Goal: Information Seeking & Learning: Learn about a topic

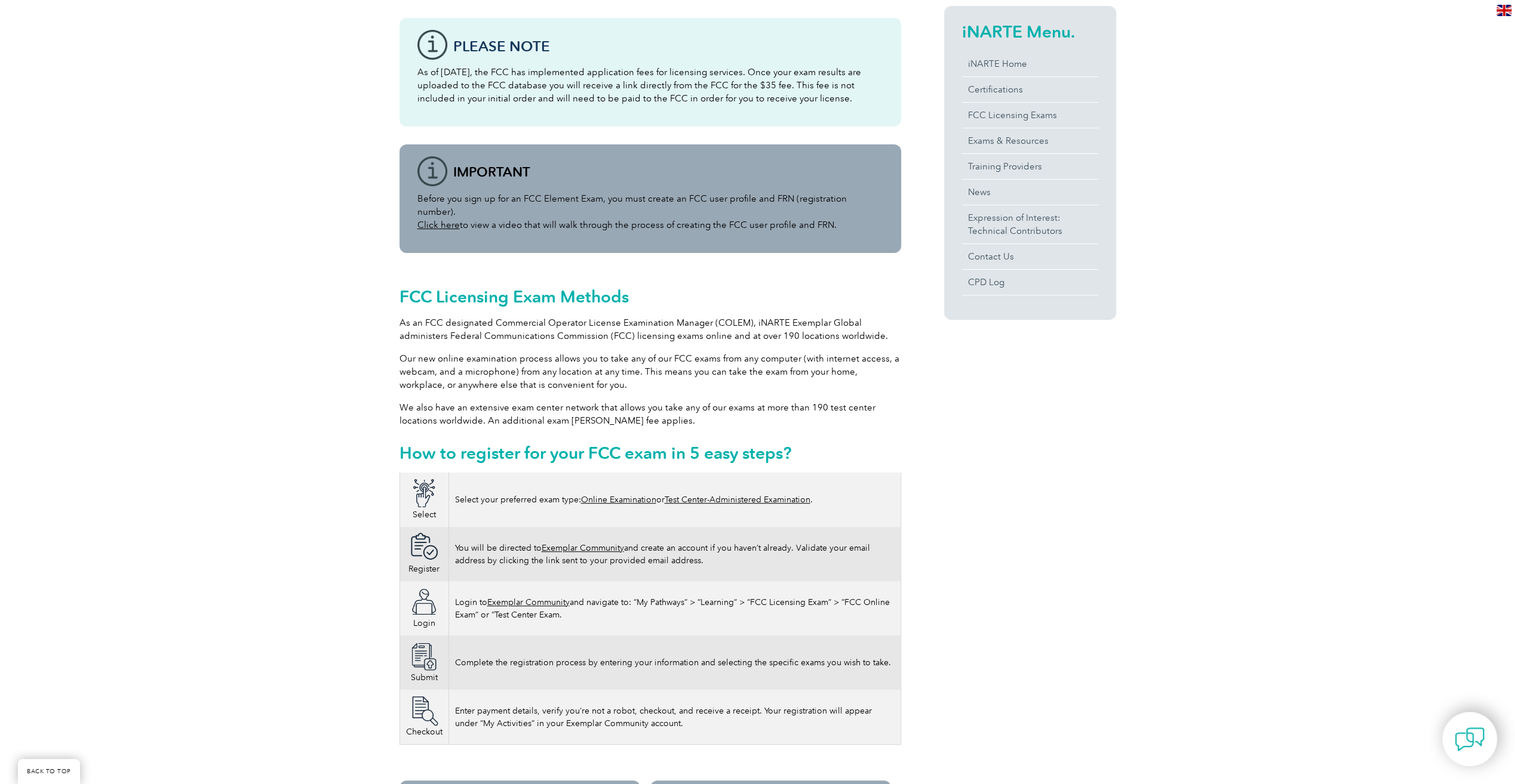
scroll to position [298, 0]
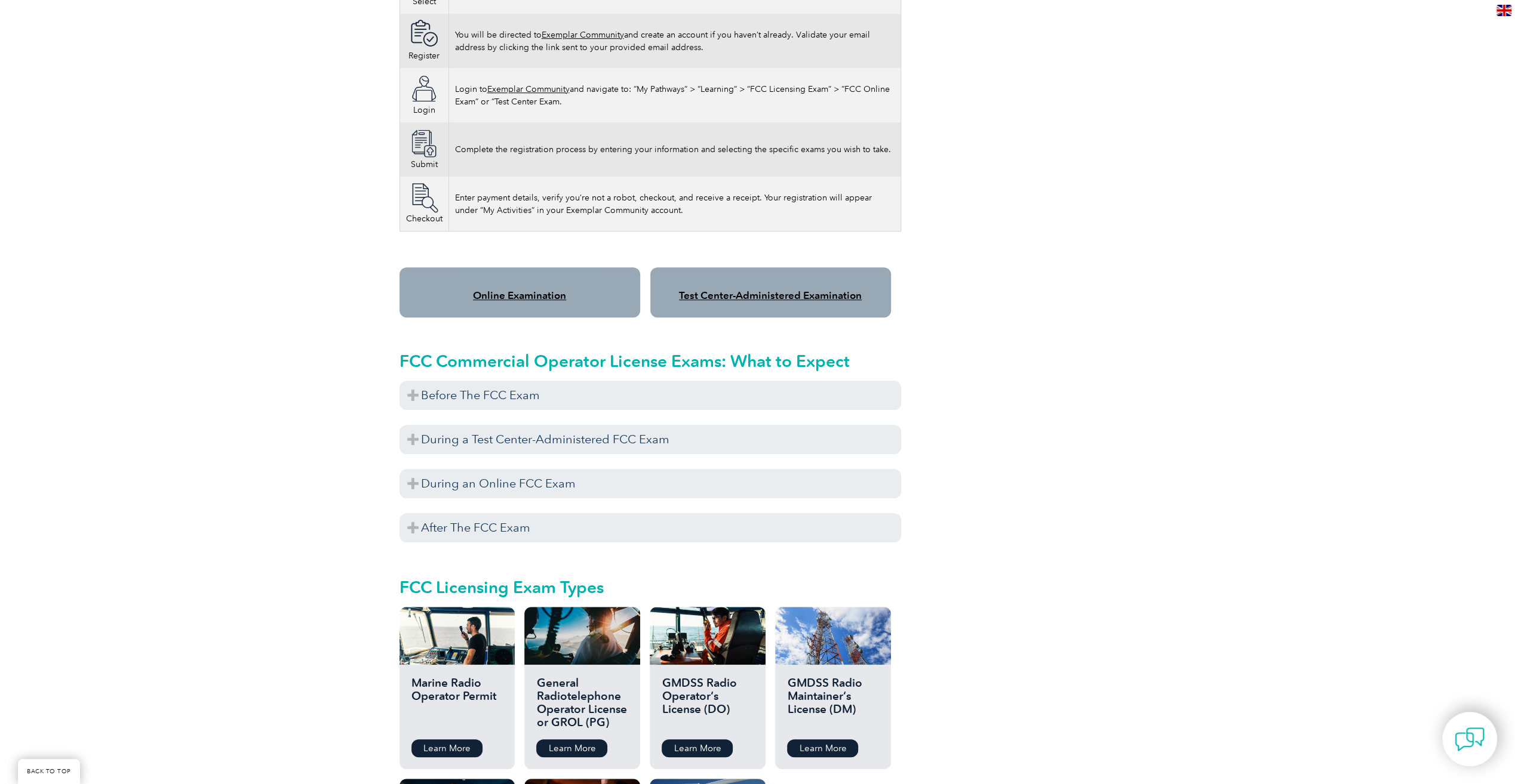
scroll to position [835, 0]
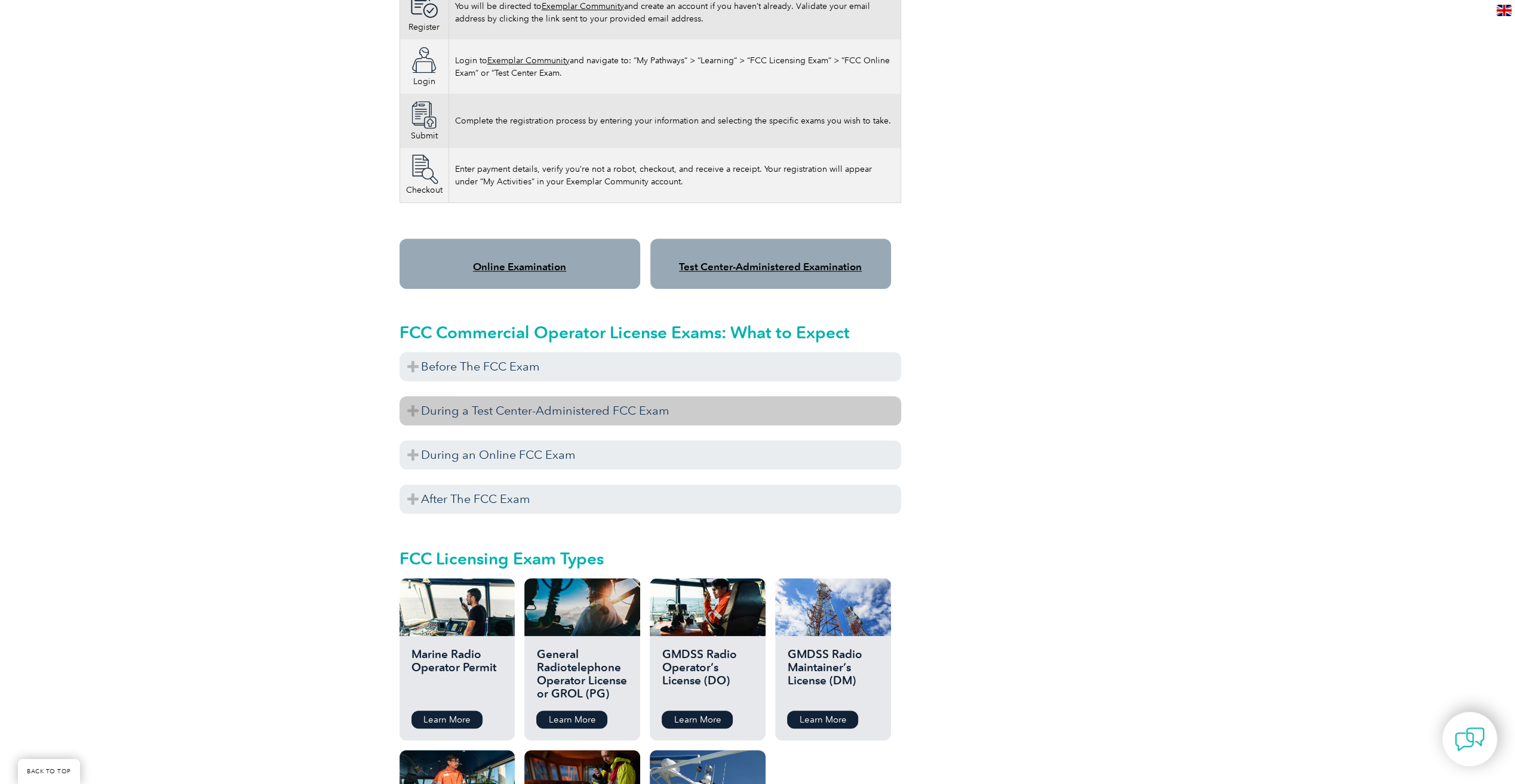
click at [417, 399] on h3 "During a Test Center-Administered FCC Exam" at bounding box center [650, 410] width 502 height 29
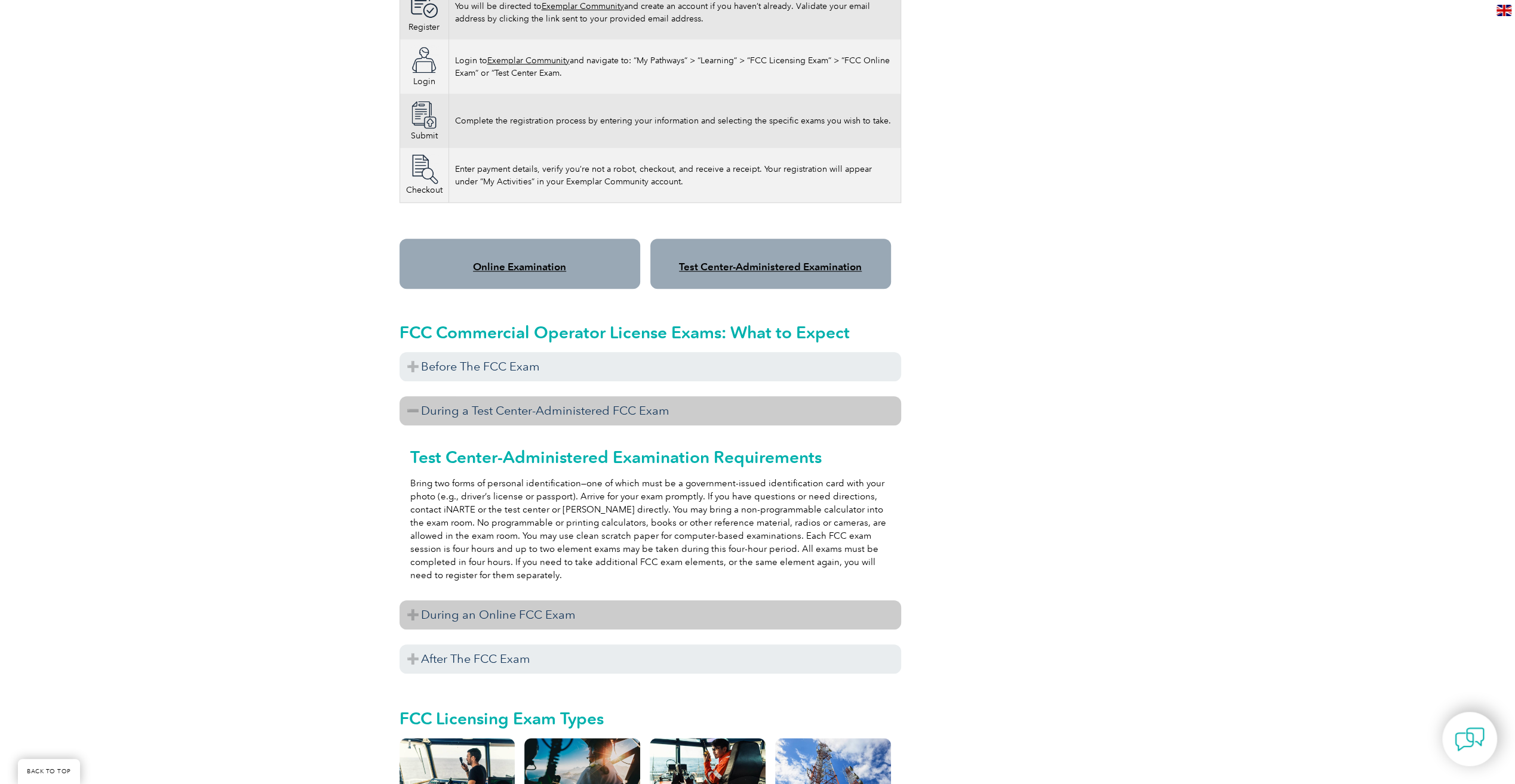
click at [418, 602] on h3 "During an Online FCC Exam" at bounding box center [650, 615] width 502 height 29
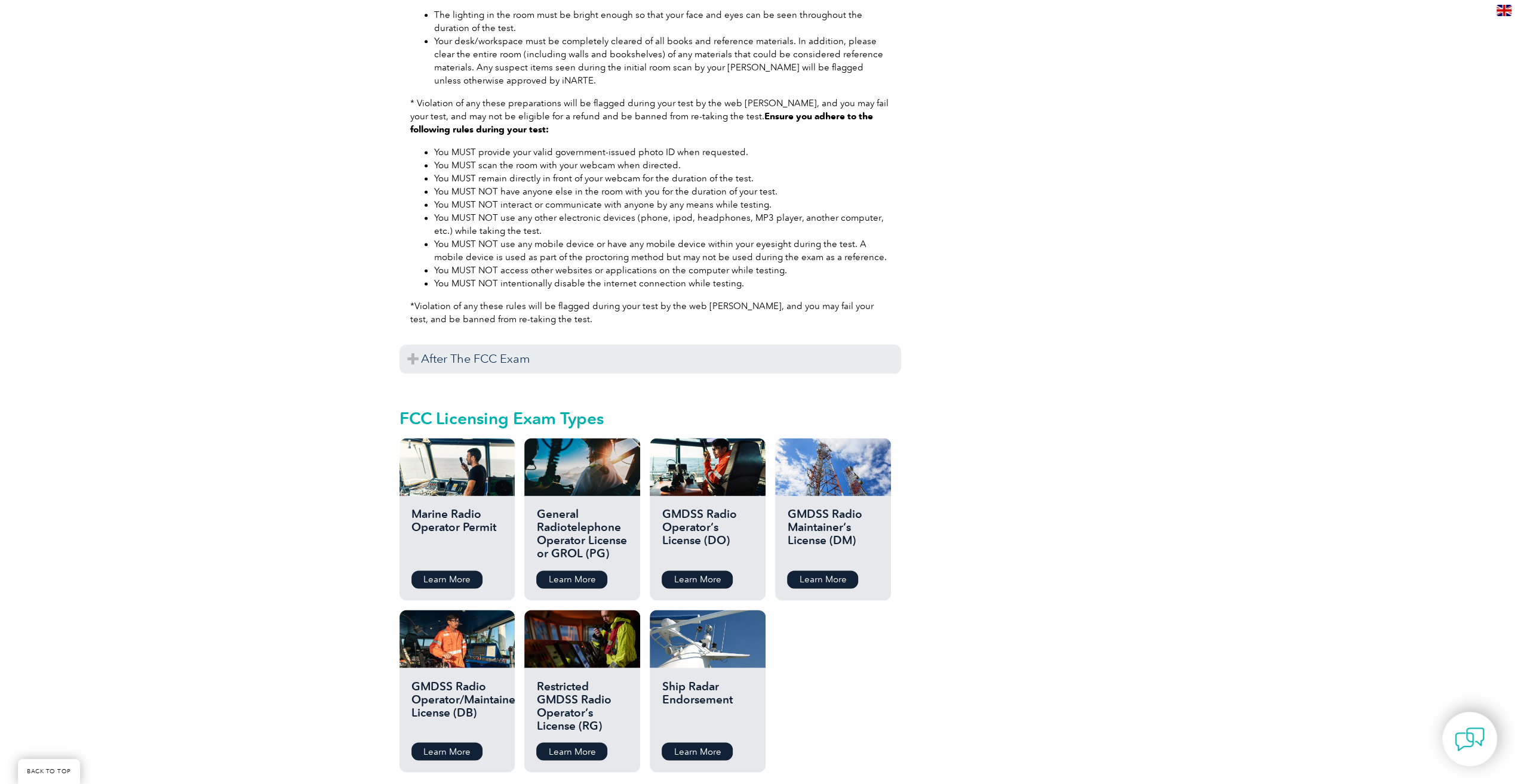
scroll to position [1671, 0]
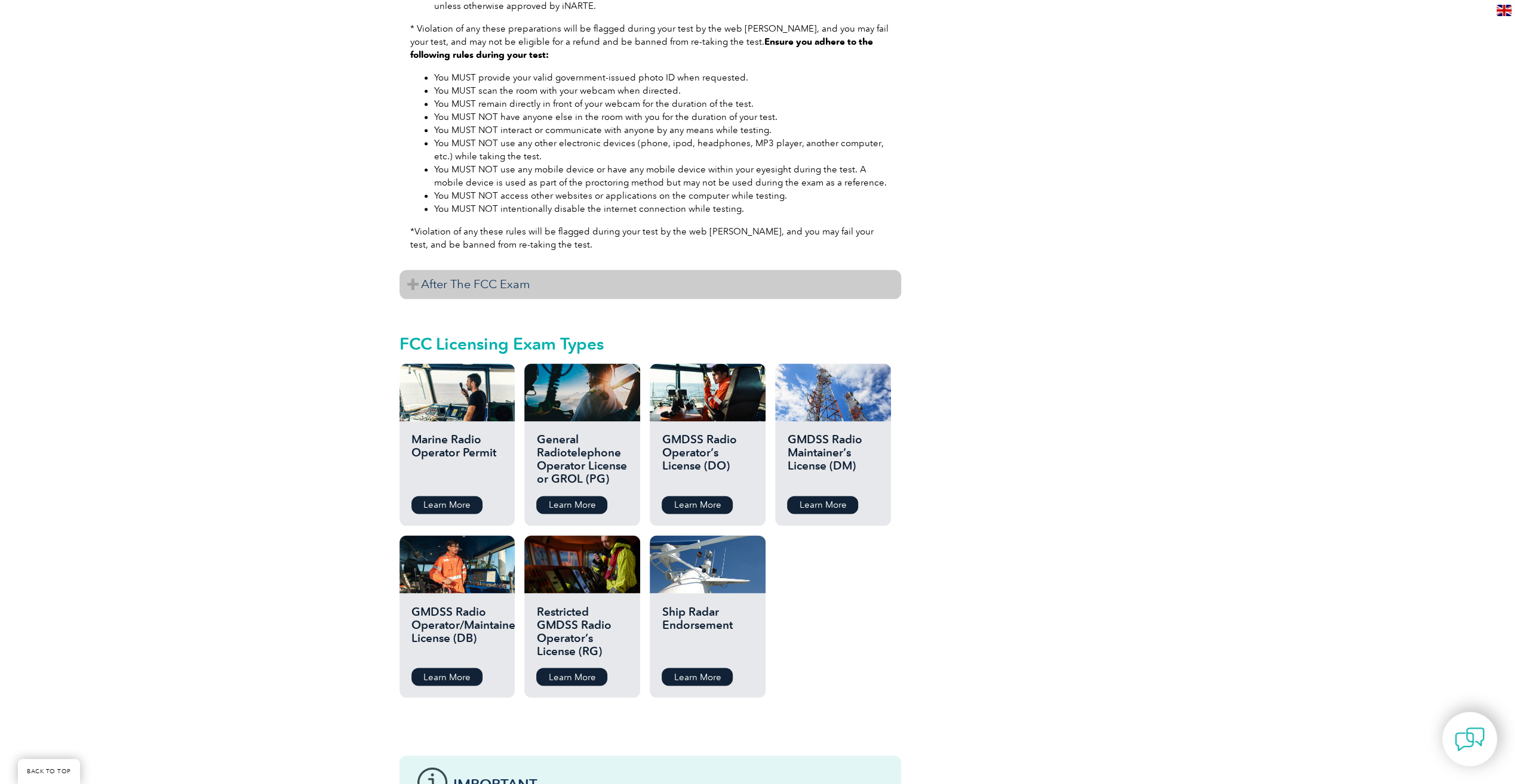
click at [572, 280] on h3 "After The FCC Exam" at bounding box center [650, 284] width 502 height 29
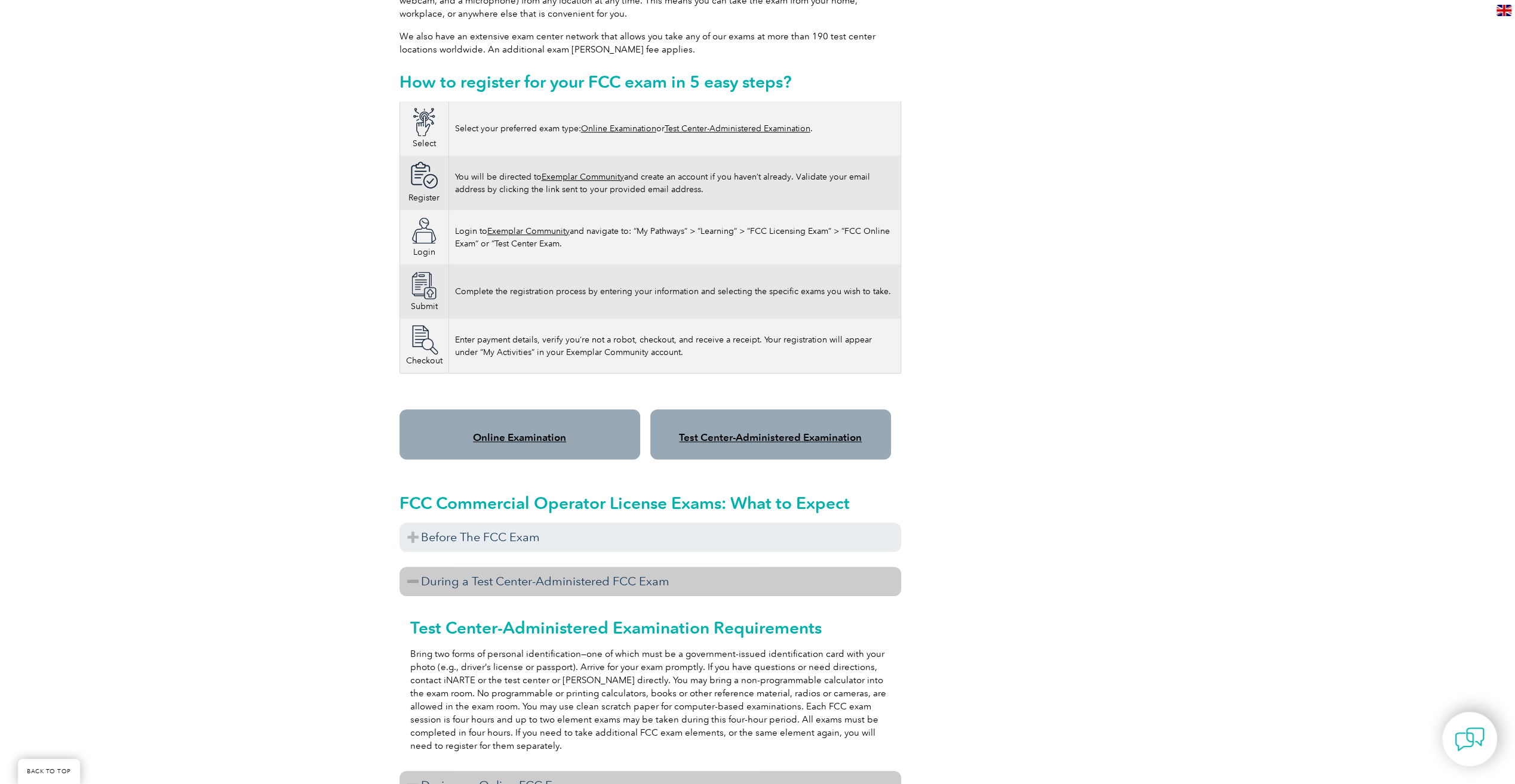
scroll to position [657, 0]
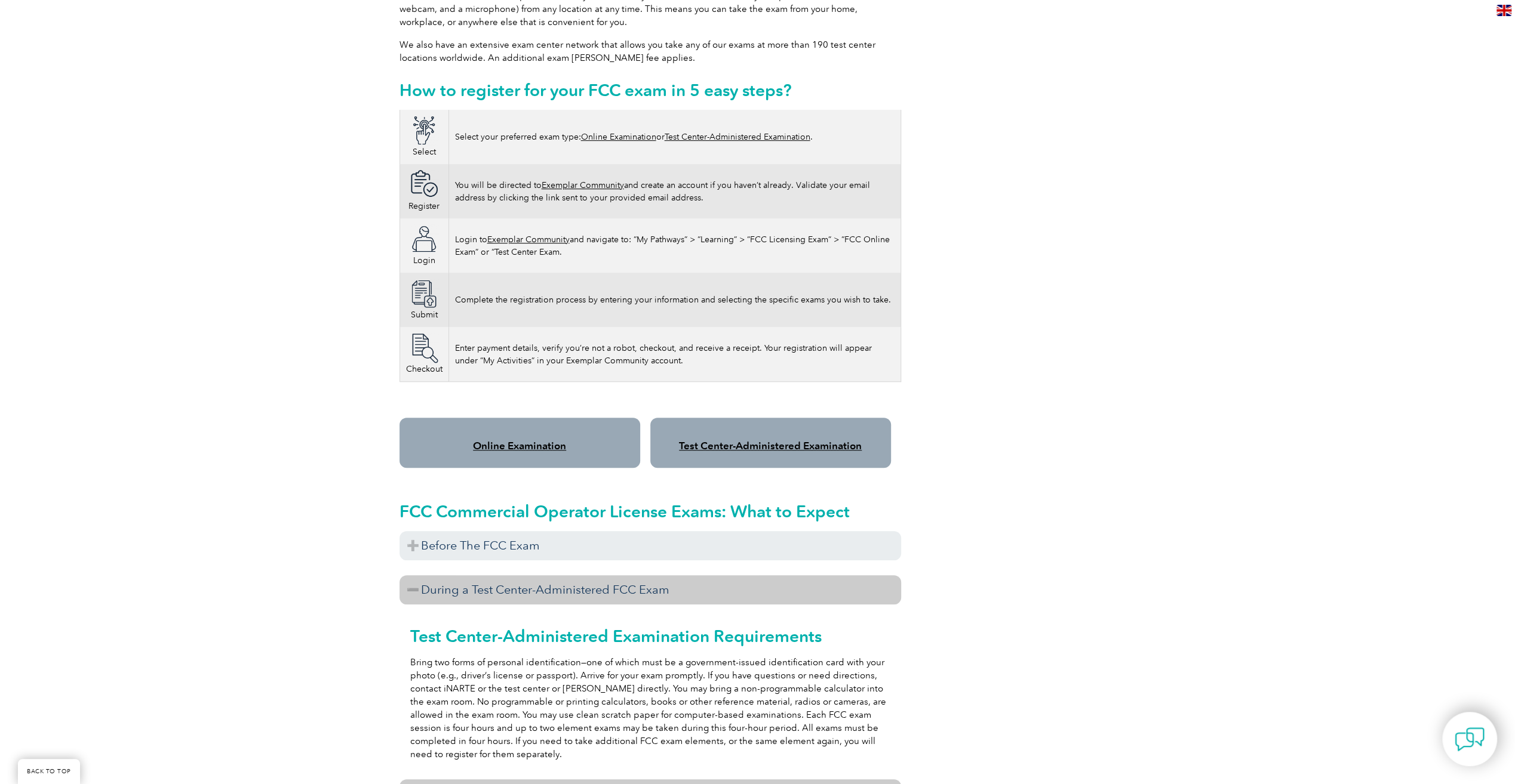
click at [755, 440] on link "Test Center-Administered Examination" at bounding box center [770, 446] width 183 height 12
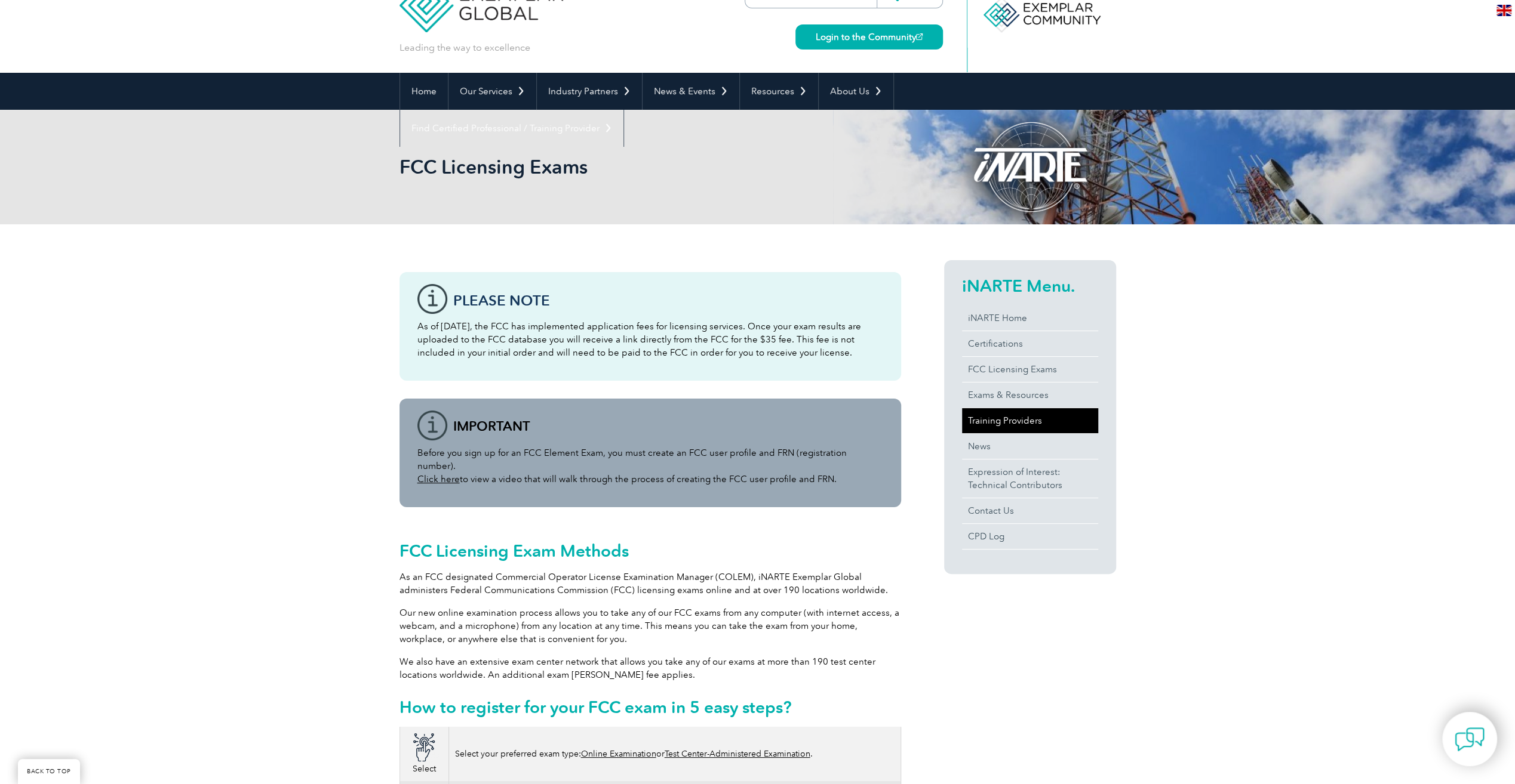
scroll to position [0, 0]
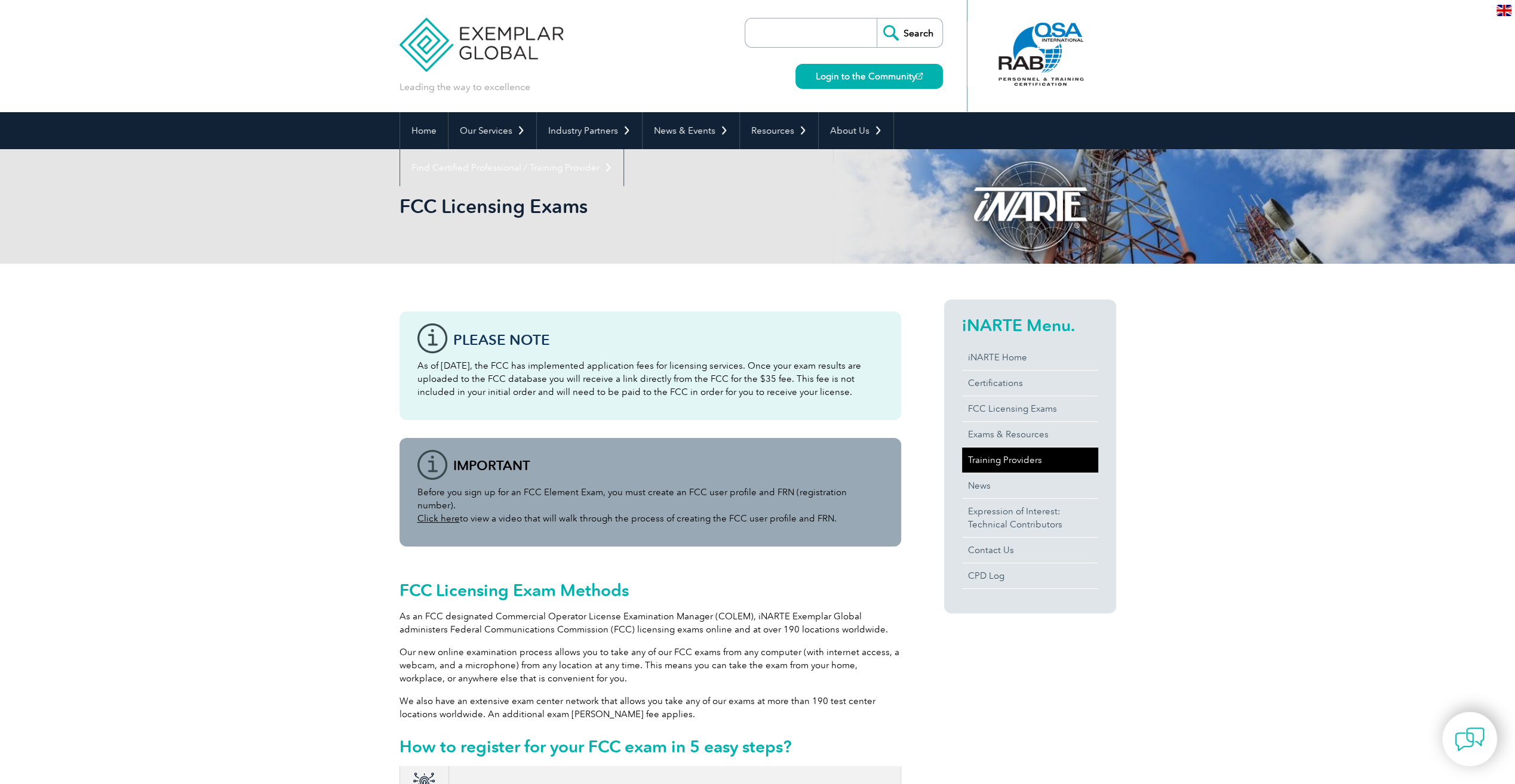
click at [1031, 462] on link "Training Providers" at bounding box center [1030, 459] width 136 height 25
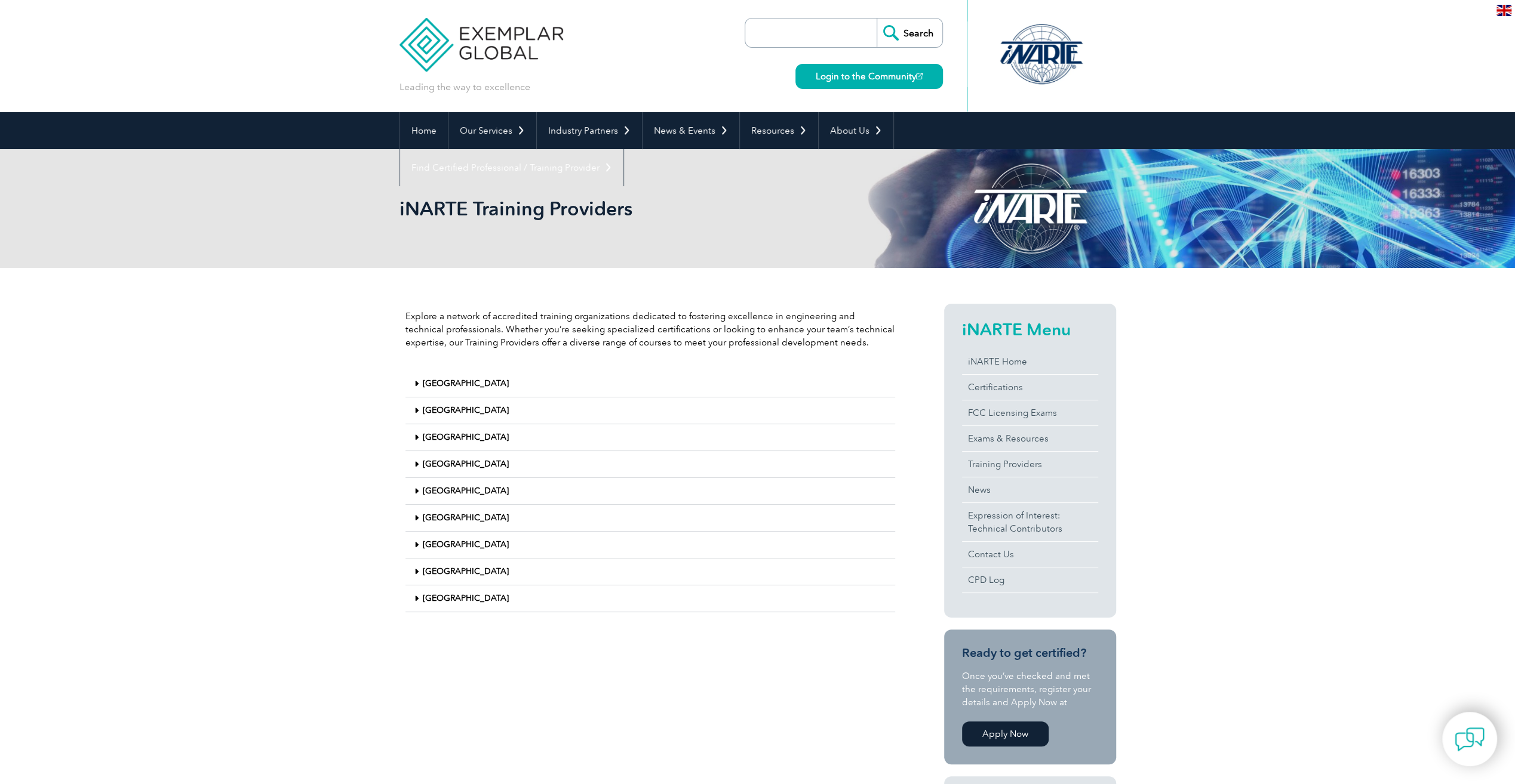
click at [418, 590] on div "United States" at bounding box center [650, 599] width 490 height 27
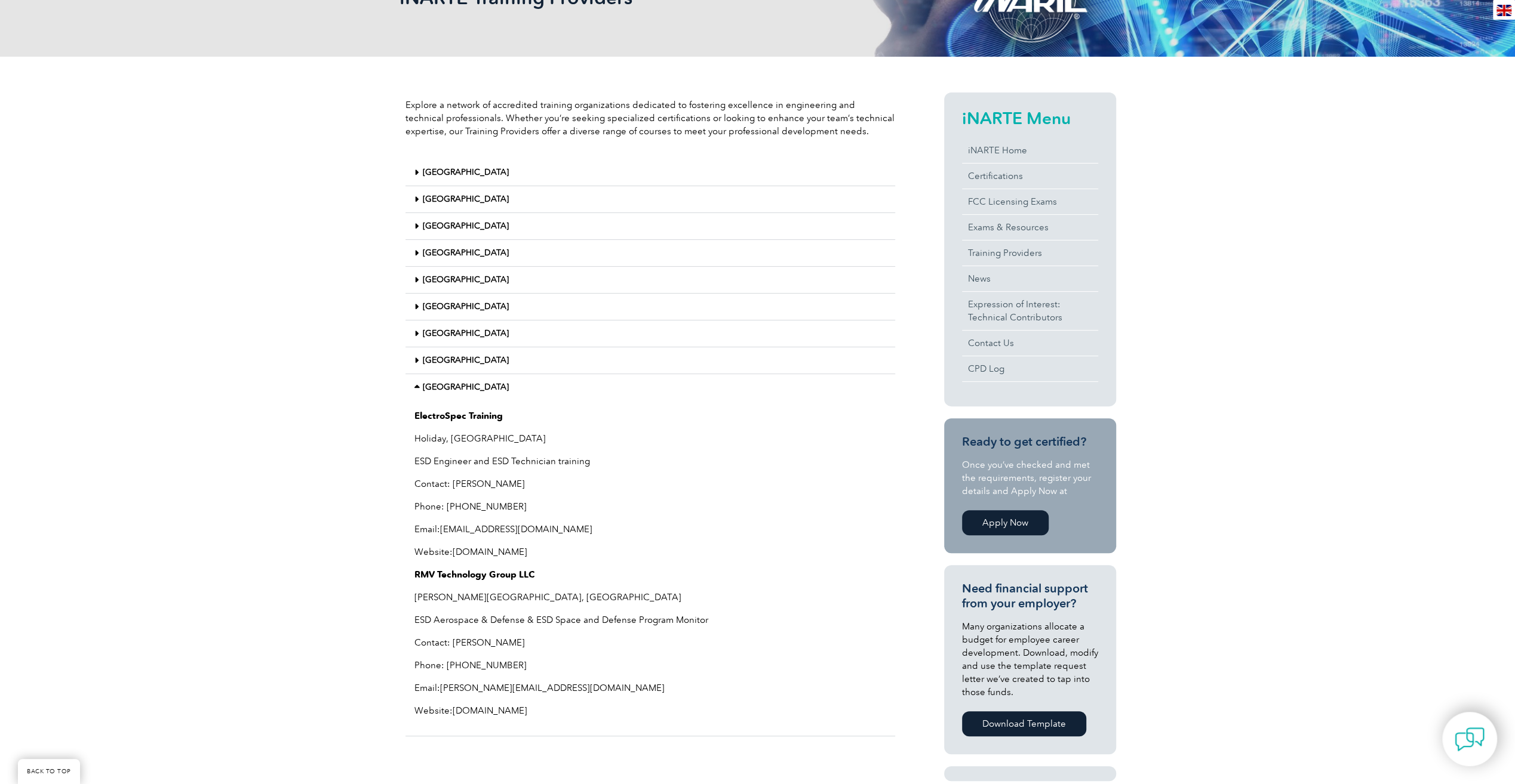
scroll to position [239, 0]
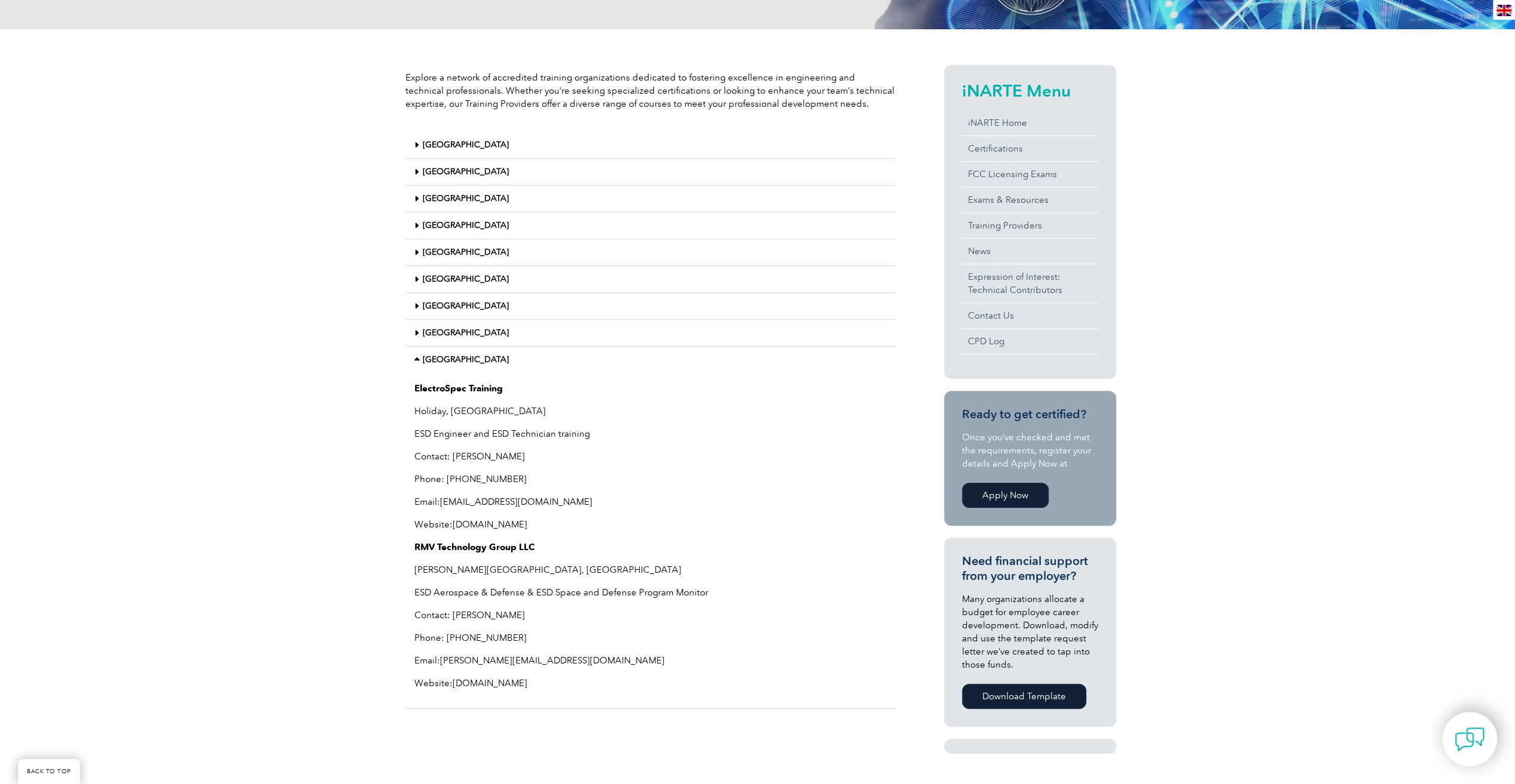
click at [433, 355] on link "United States" at bounding box center [466, 359] width 86 height 10
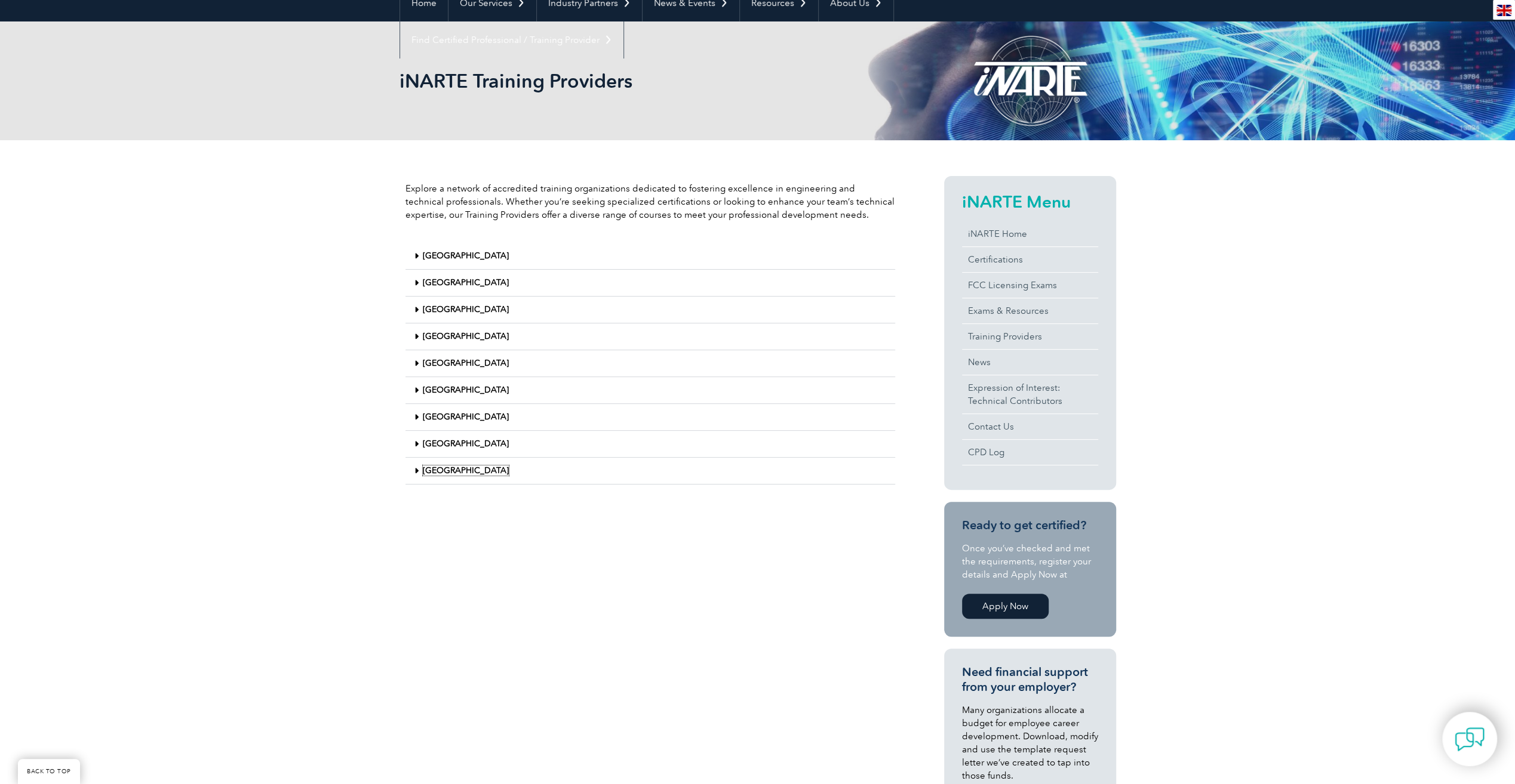
scroll to position [119, 0]
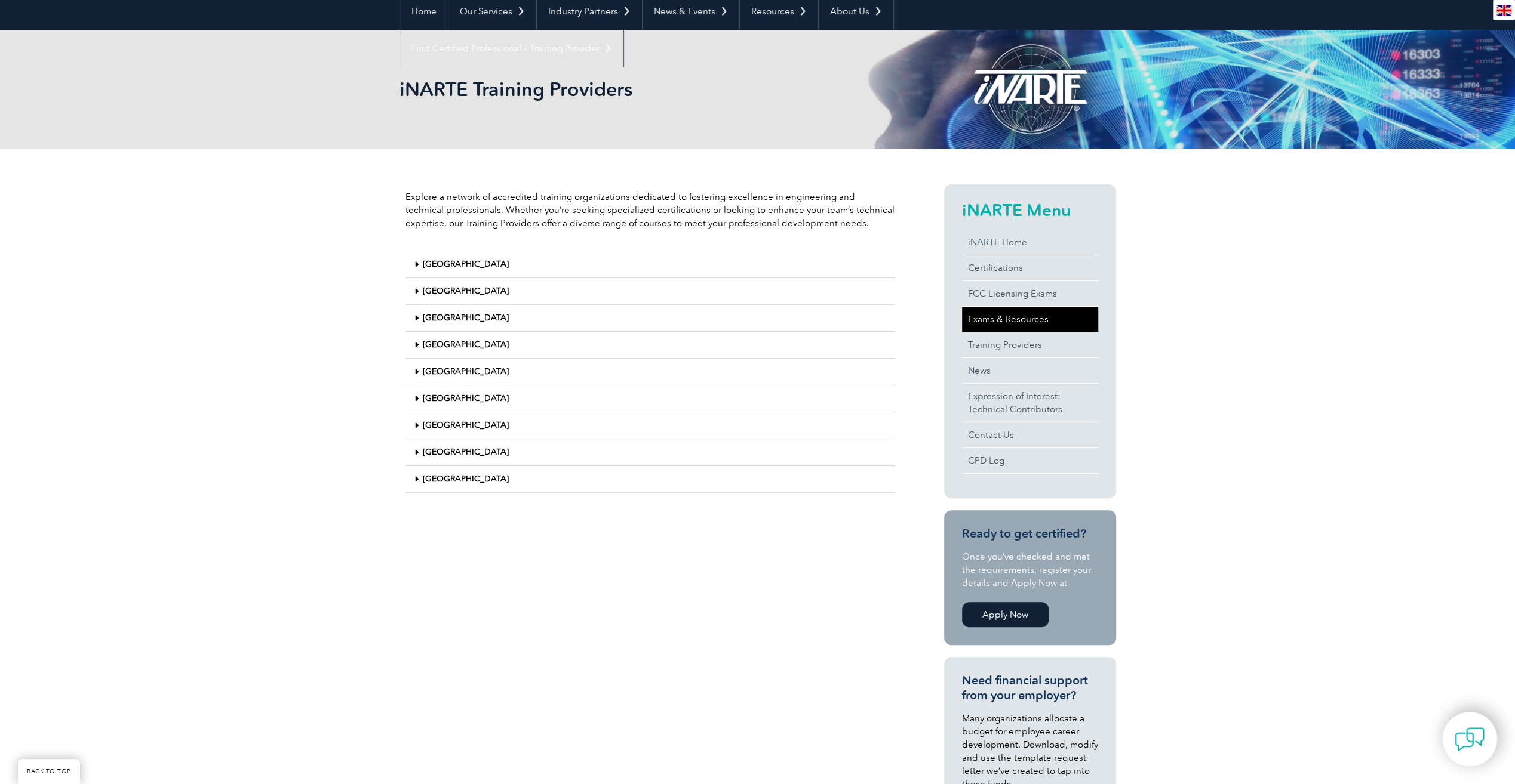
click at [1049, 319] on link "Exams & Resources" at bounding box center [1030, 319] width 136 height 25
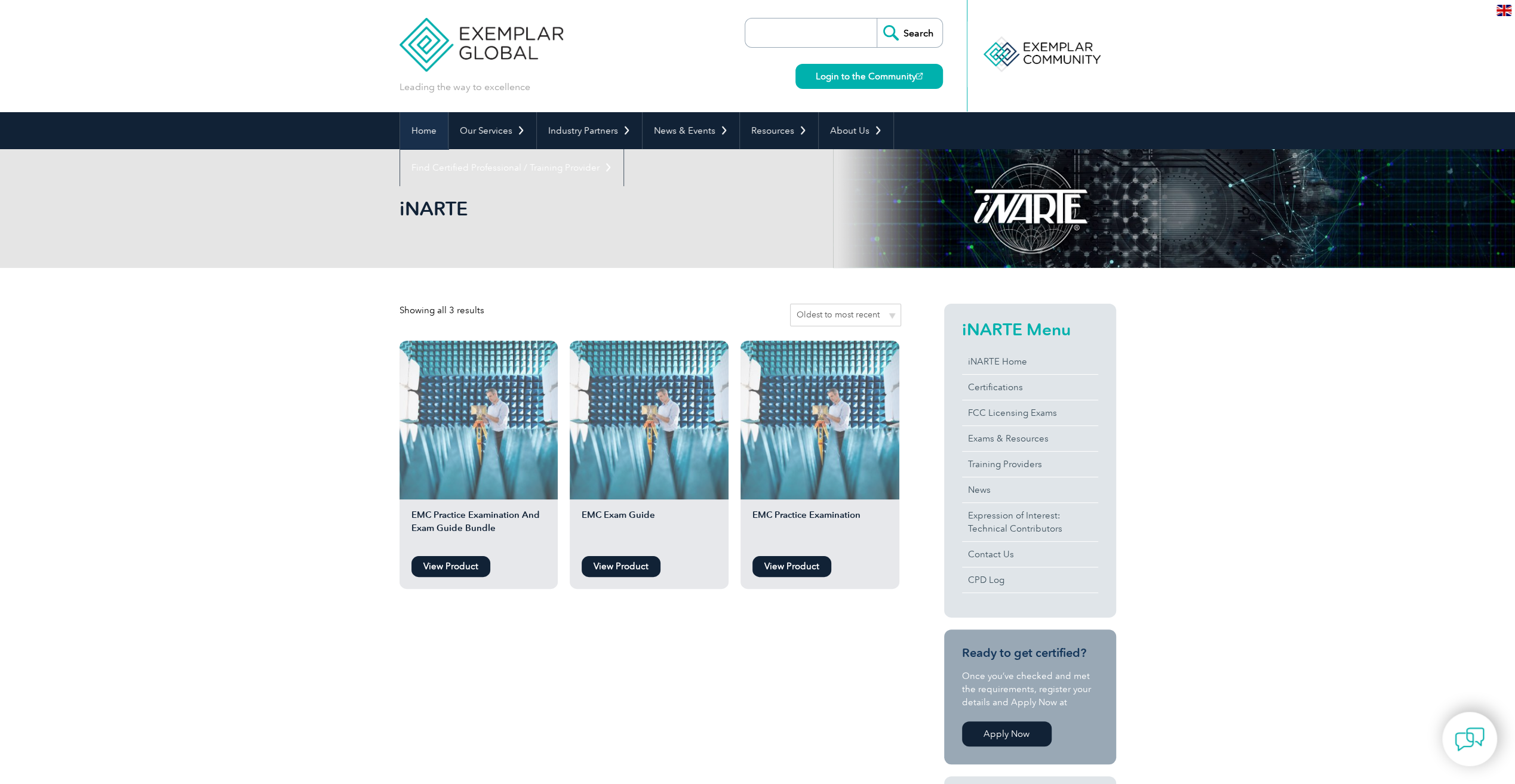
click at [429, 127] on link "Home" at bounding box center [423, 130] width 47 height 37
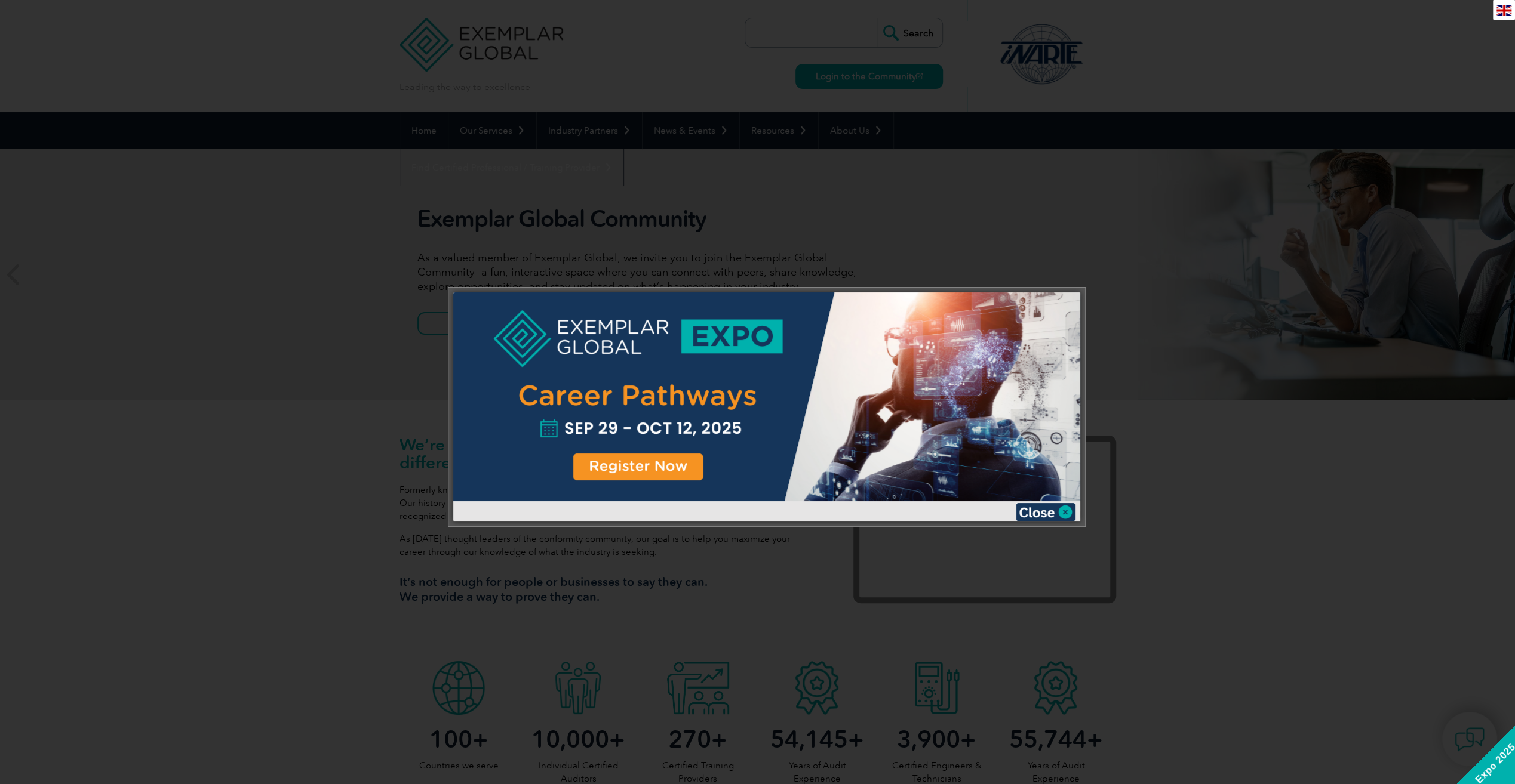
click at [1066, 514] on img at bounding box center [1045, 512] width 60 height 18
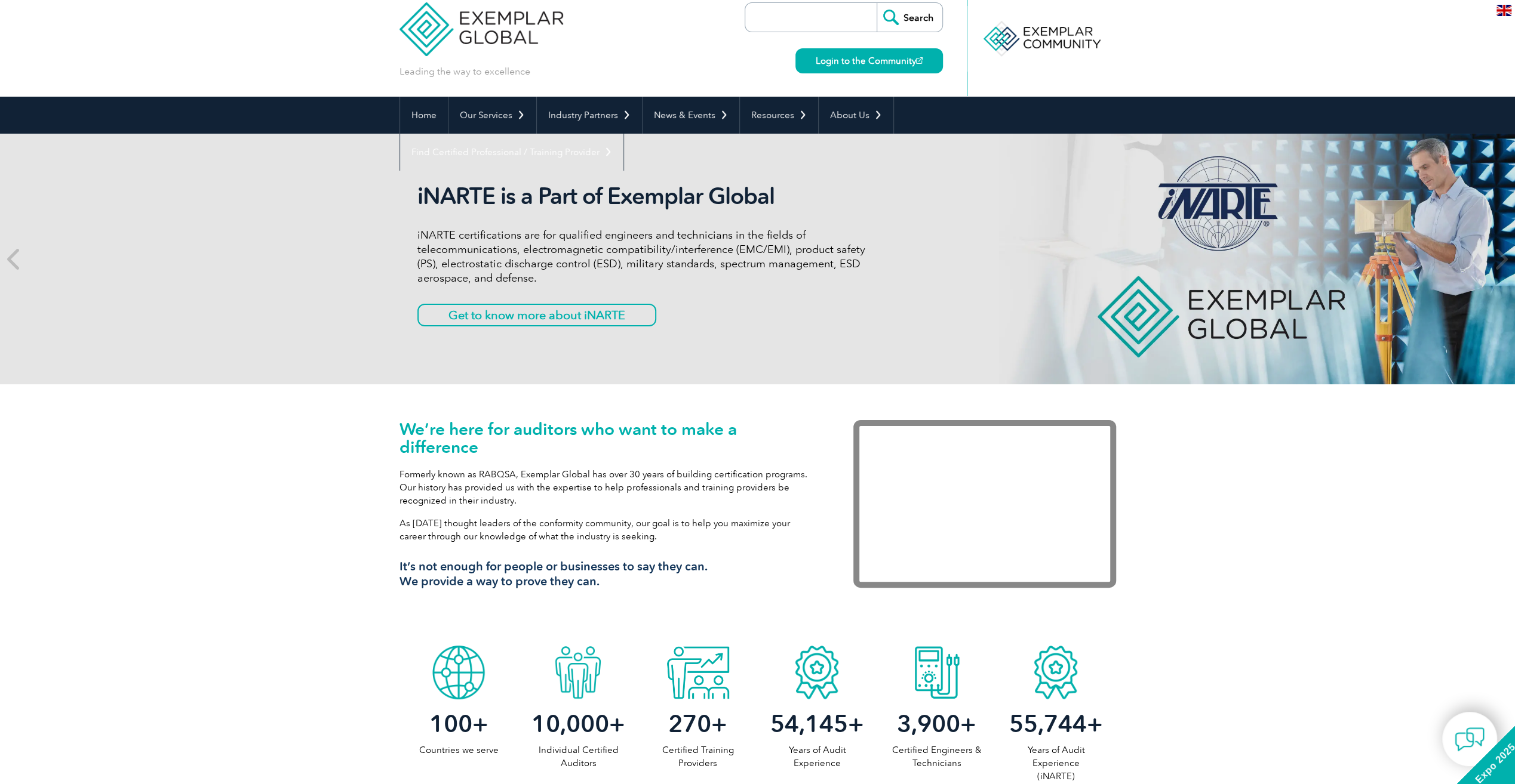
scroll to position [59, 0]
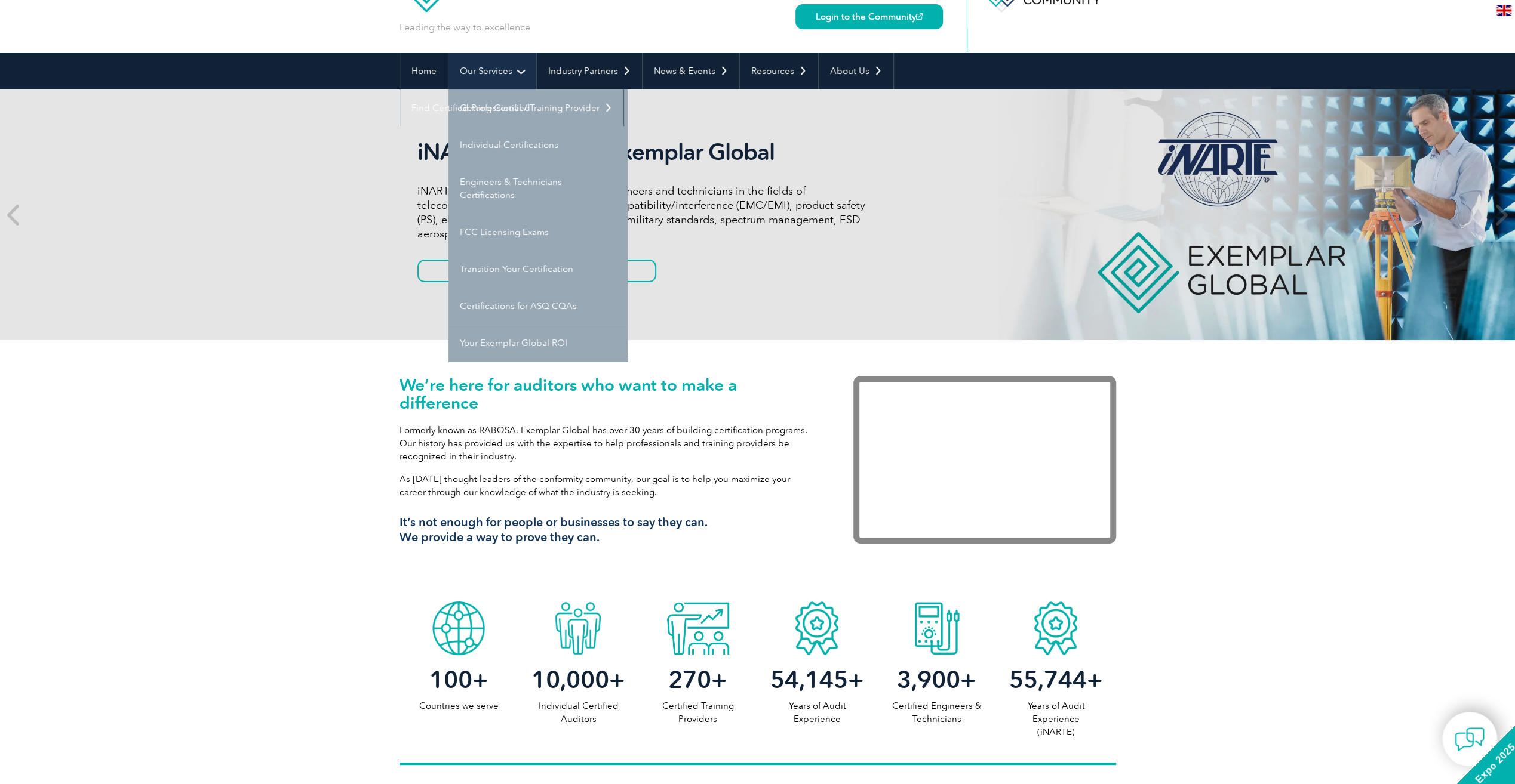
click at [491, 65] on link "Our Services" at bounding box center [492, 71] width 87 height 37
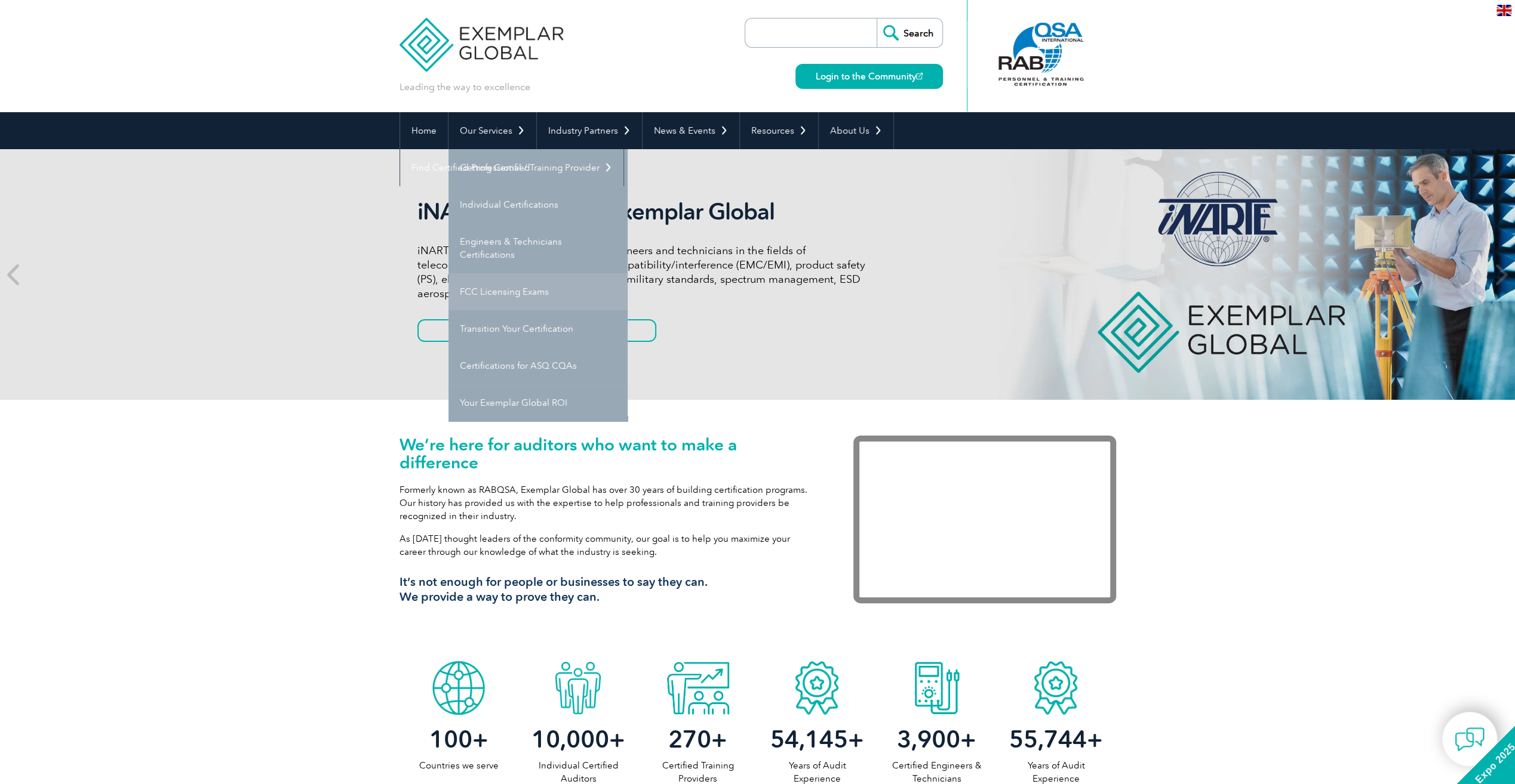
click at [530, 288] on link "FCC Licensing Exams" at bounding box center [538, 291] width 179 height 37
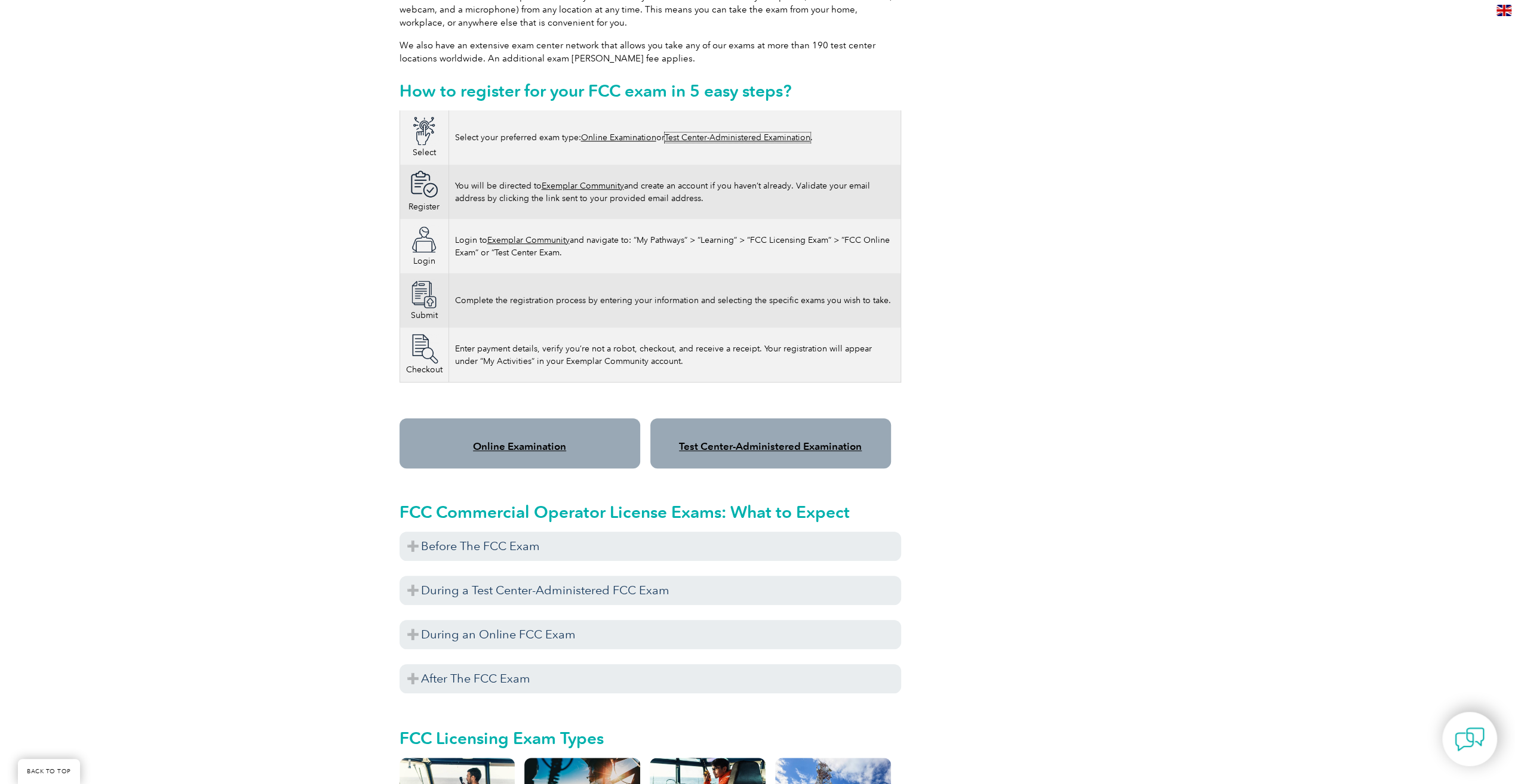
scroll to position [657, 0]
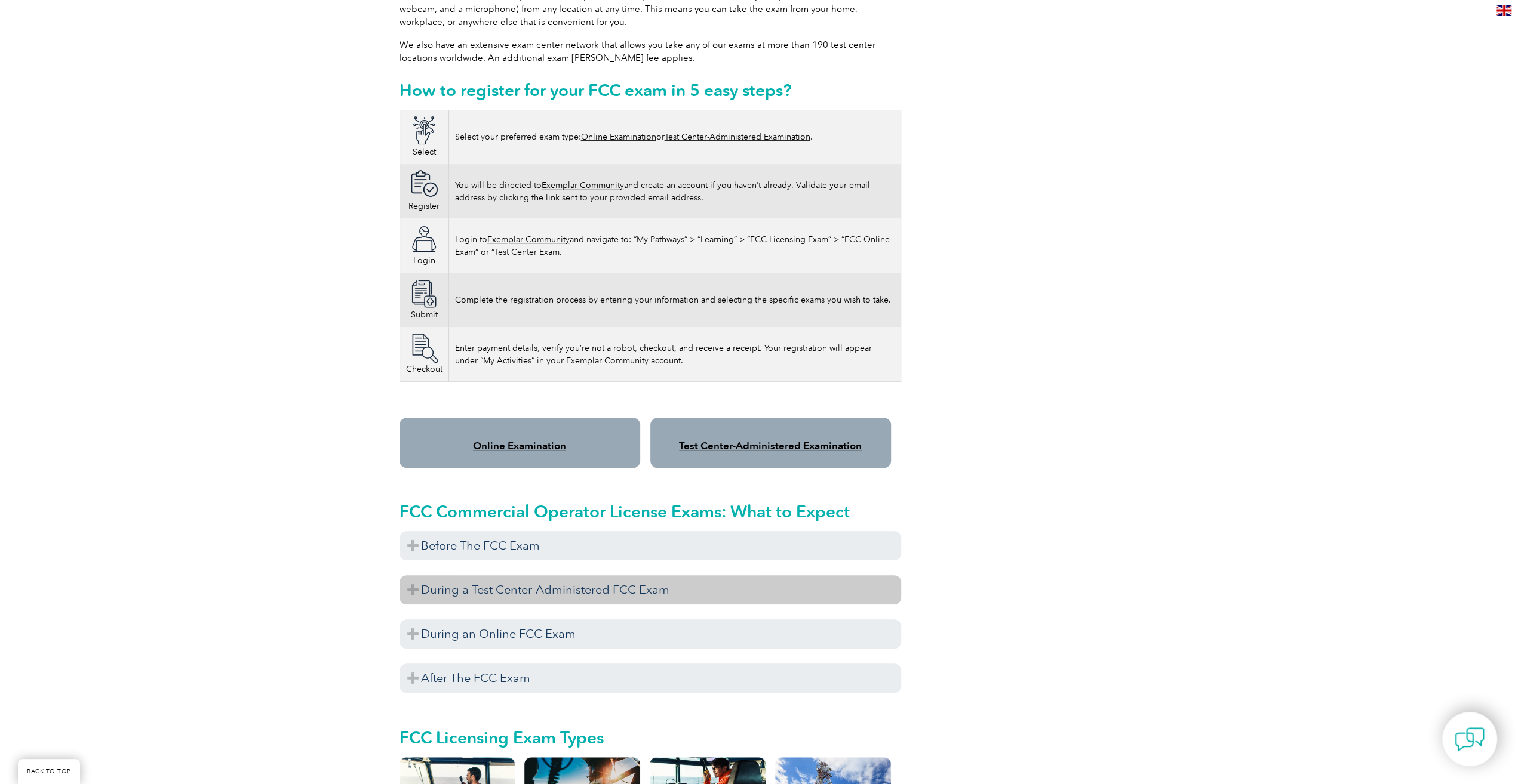
click at [709, 576] on h3 "During a Test Center-Administered FCC Exam" at bounding box center [650, 590] width 502 height 29
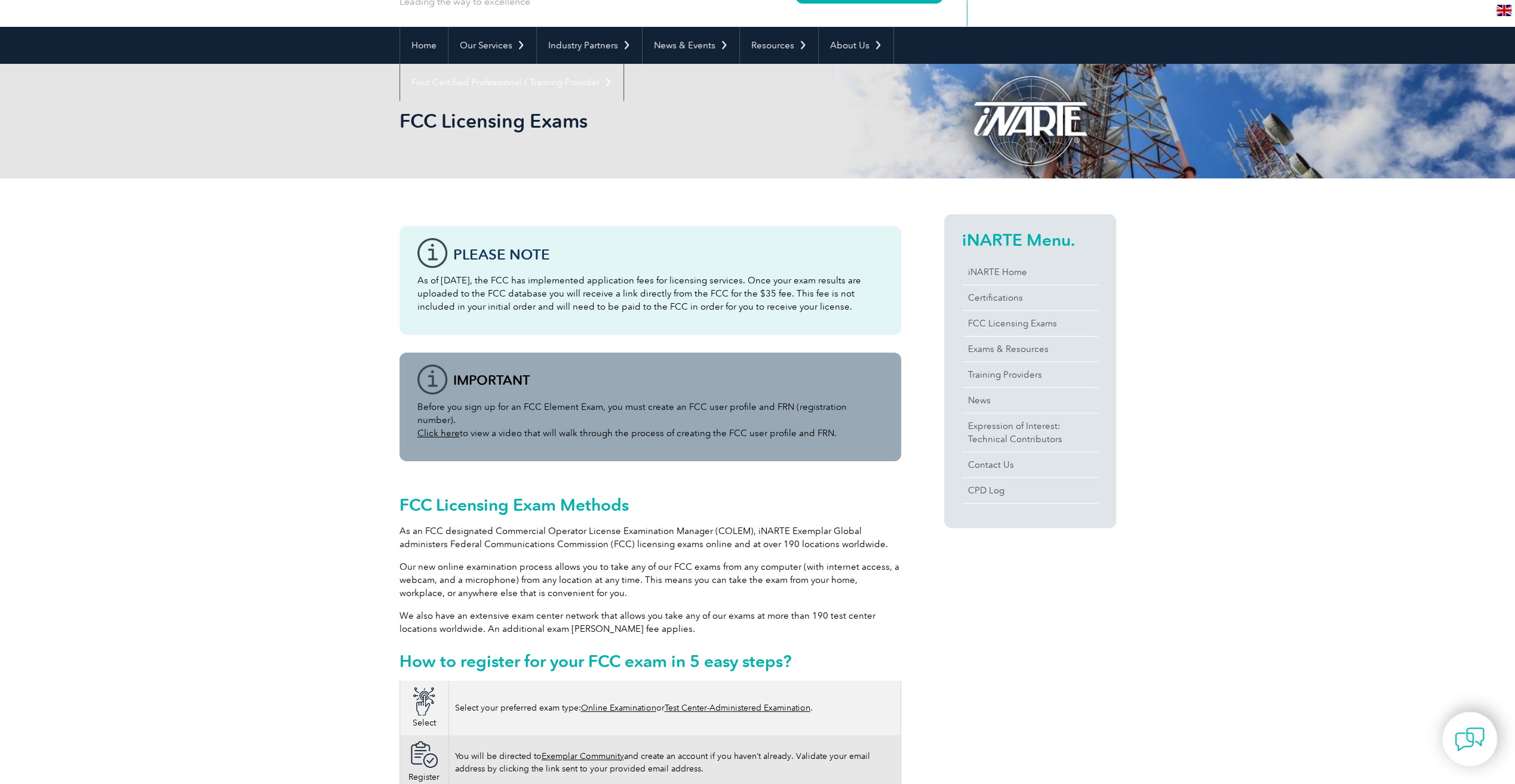
scroll to position [0, 0]
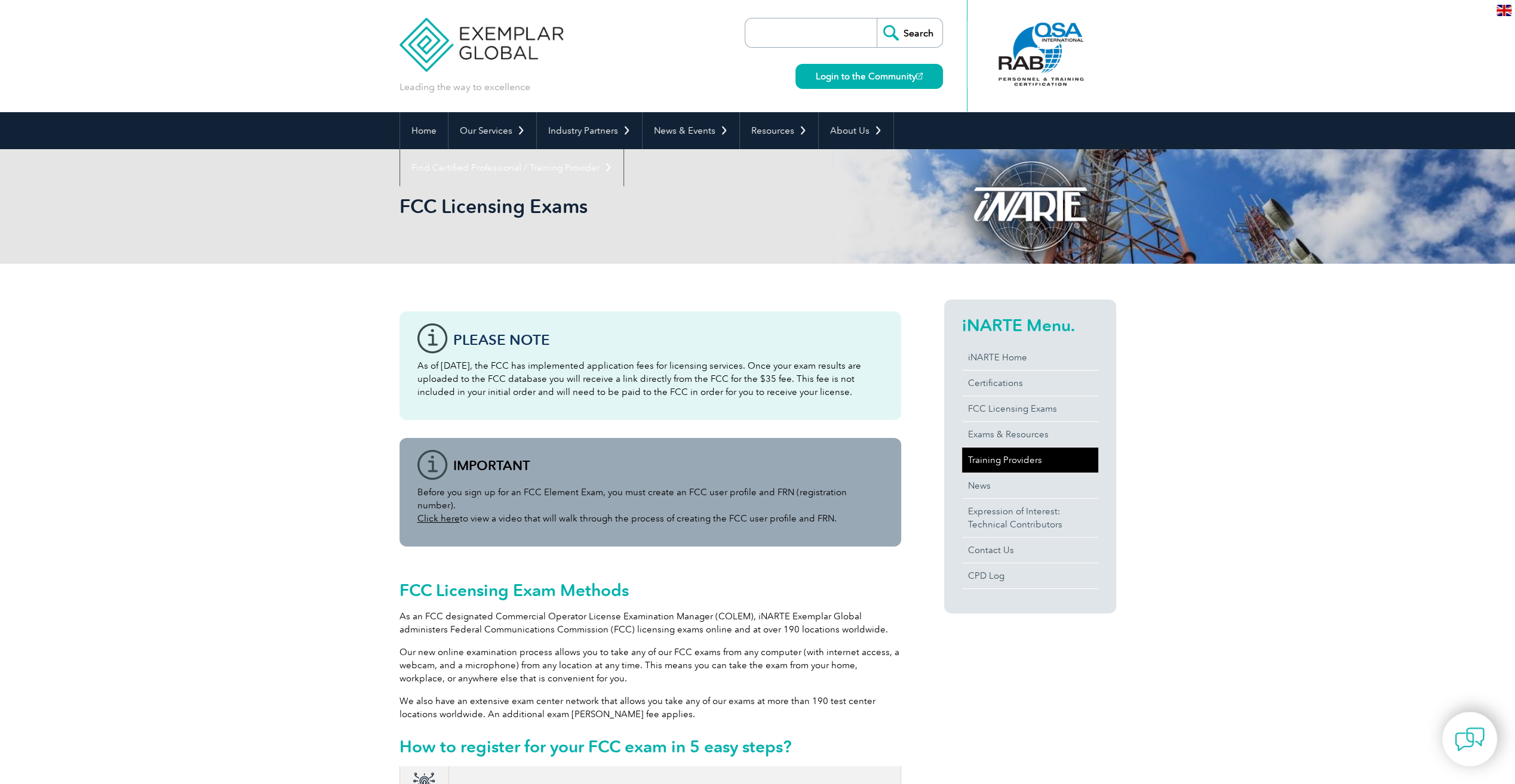
click at [1026, 453] on link "Training Providers" at bounding box center [1030, 459] width 136 height 25
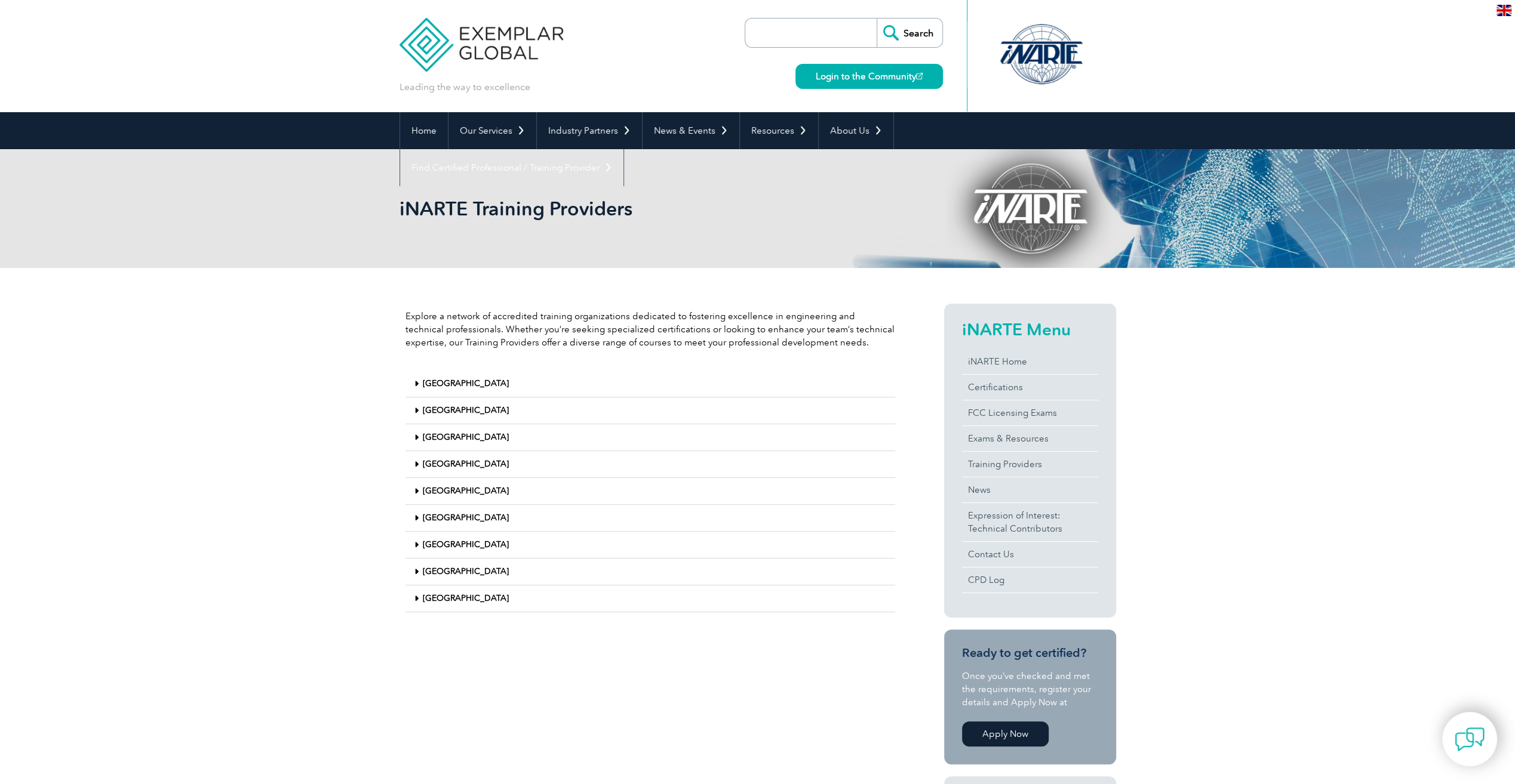
click at [458, 593] on link "United States" at bounding box center [466, 598] width 86 height 10
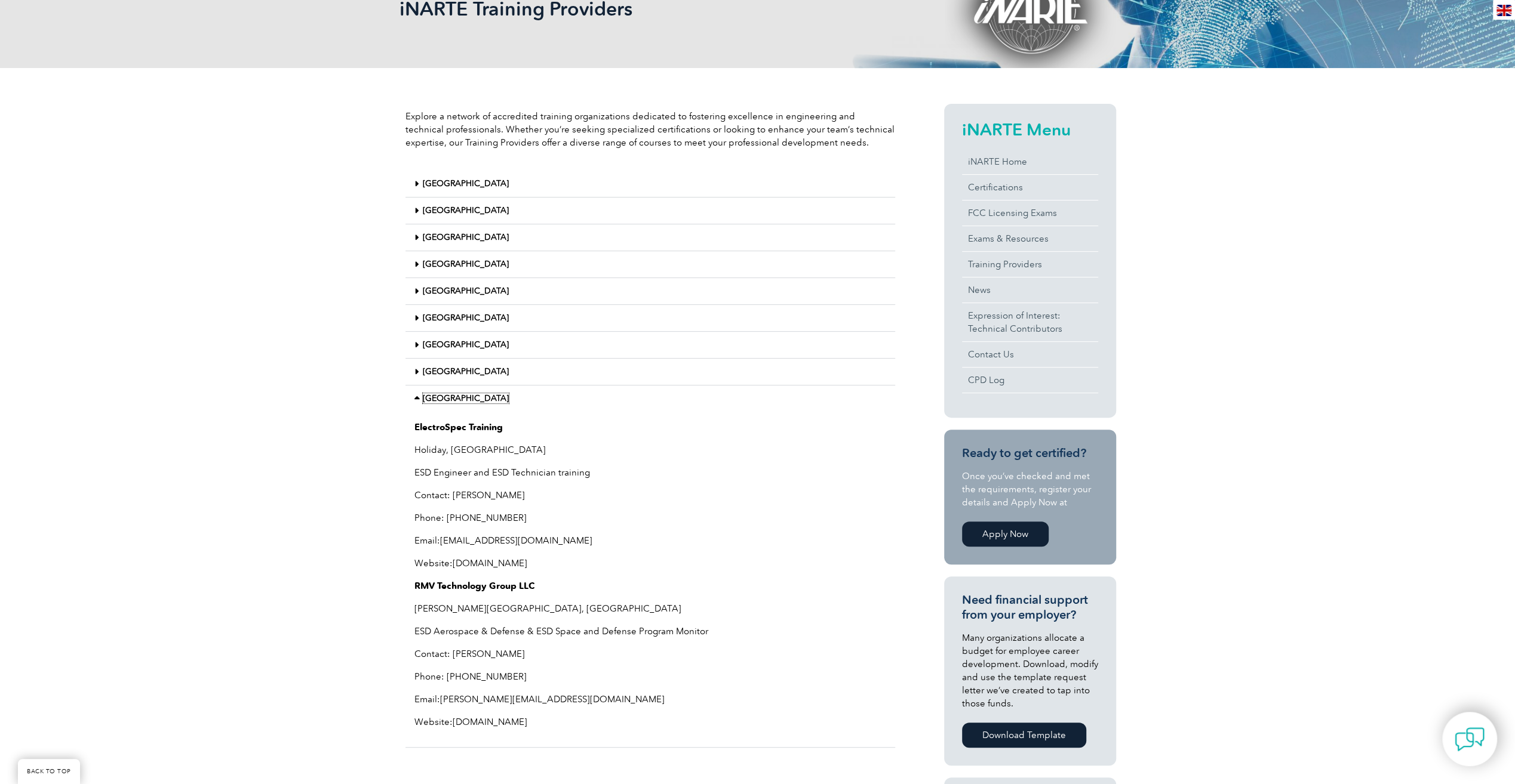
scroll to position [239, 0]
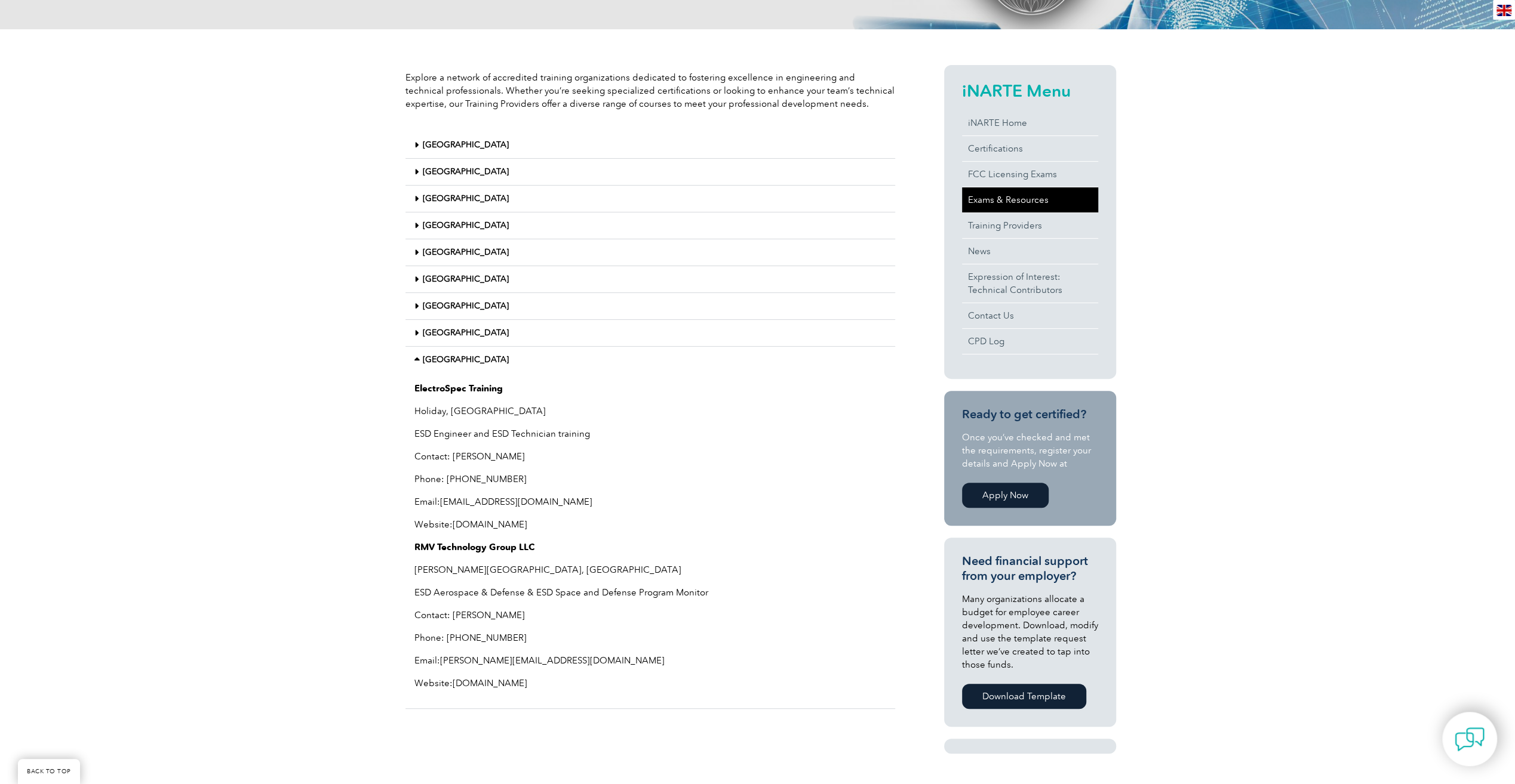
click at [1031, 200] on link "Exams & Resources" at bounding box center [1030, 200] width 136 height 25
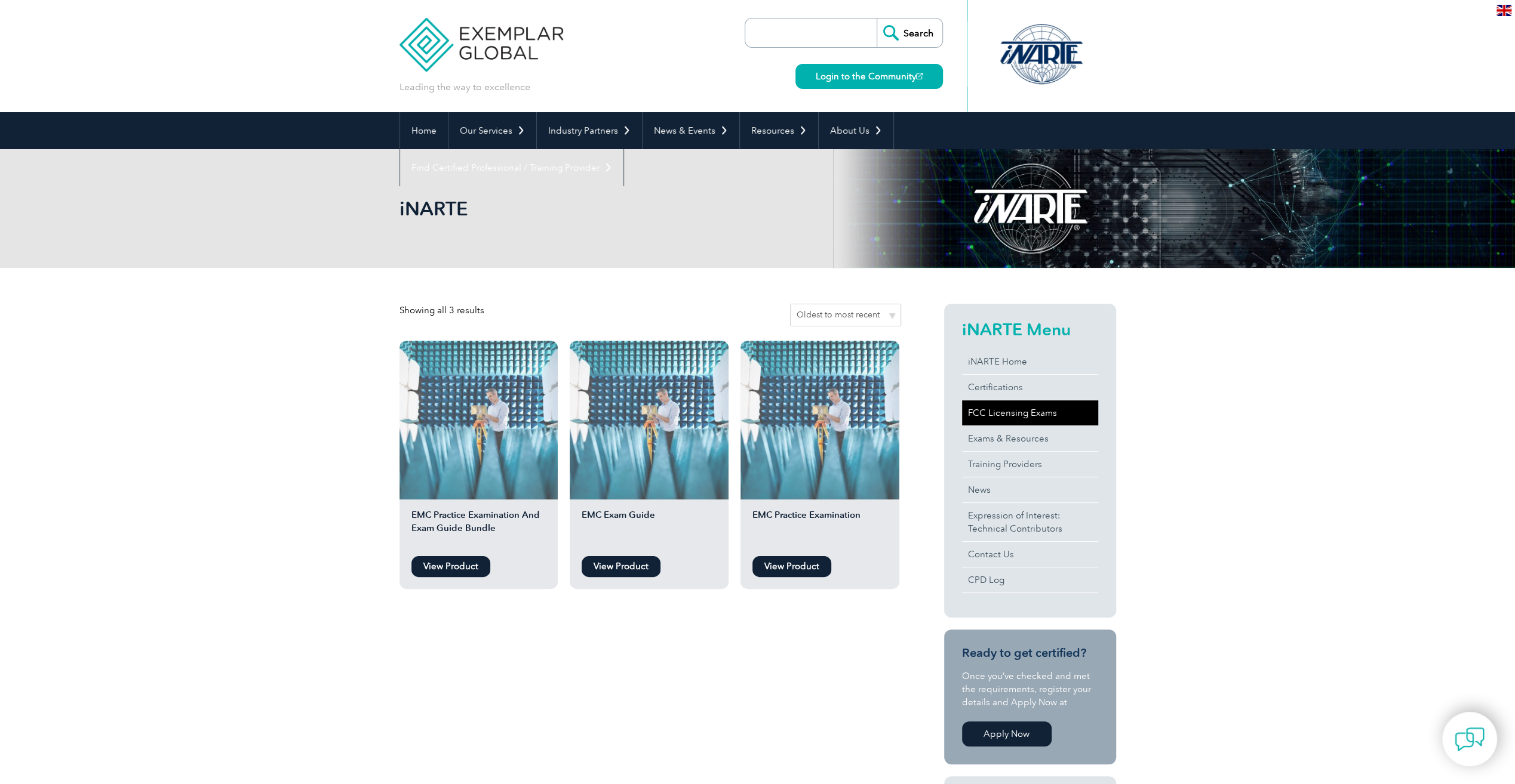
click at [1025, 411] on link "FCC Licensing Exams" at bounding box center [1030, 413] width 136 height 25
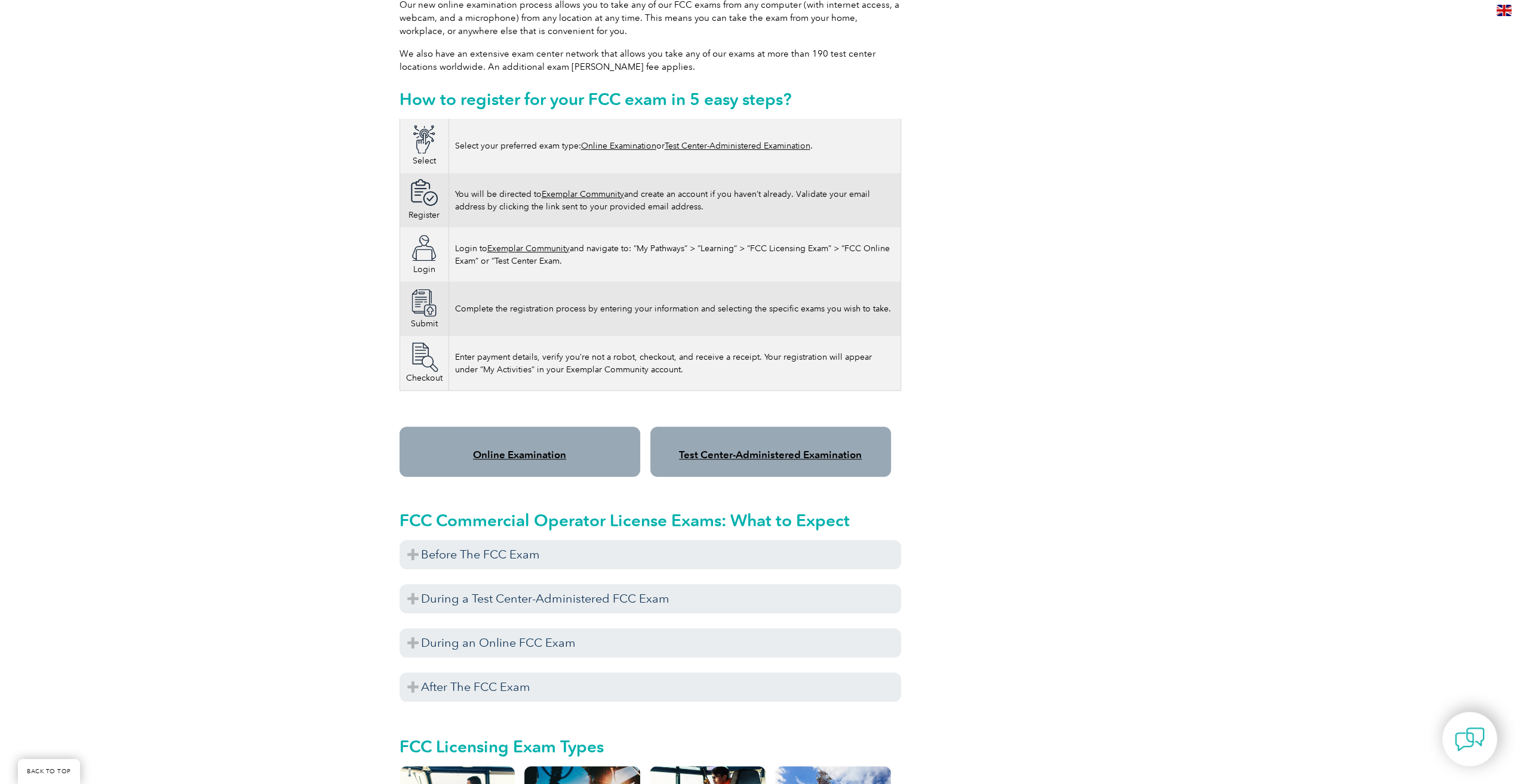
scroll to position [657, 0]
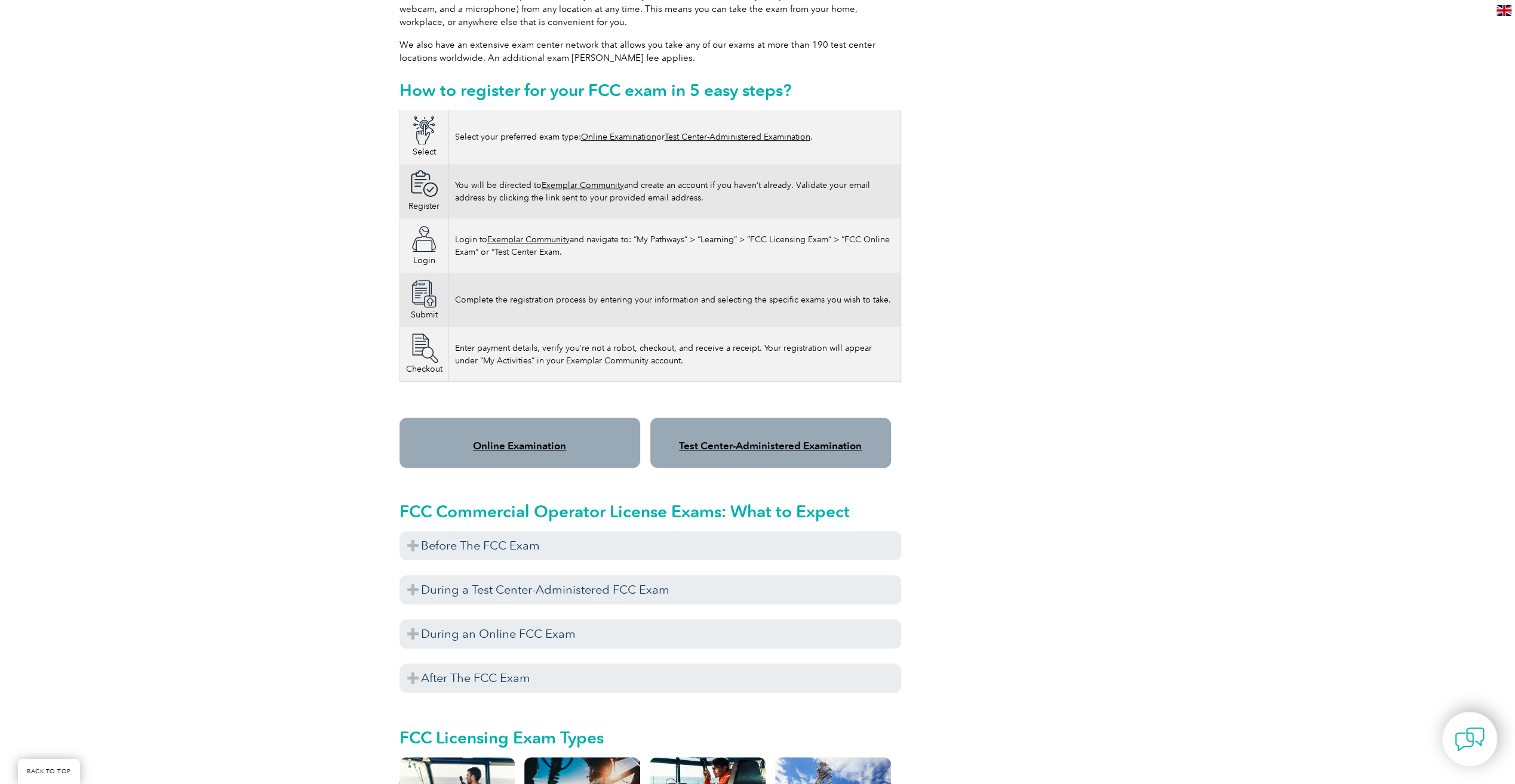
click at [824, 440] on link "Test Center-Administered Examination" at bounding box center [770, 446] width 183 height 12
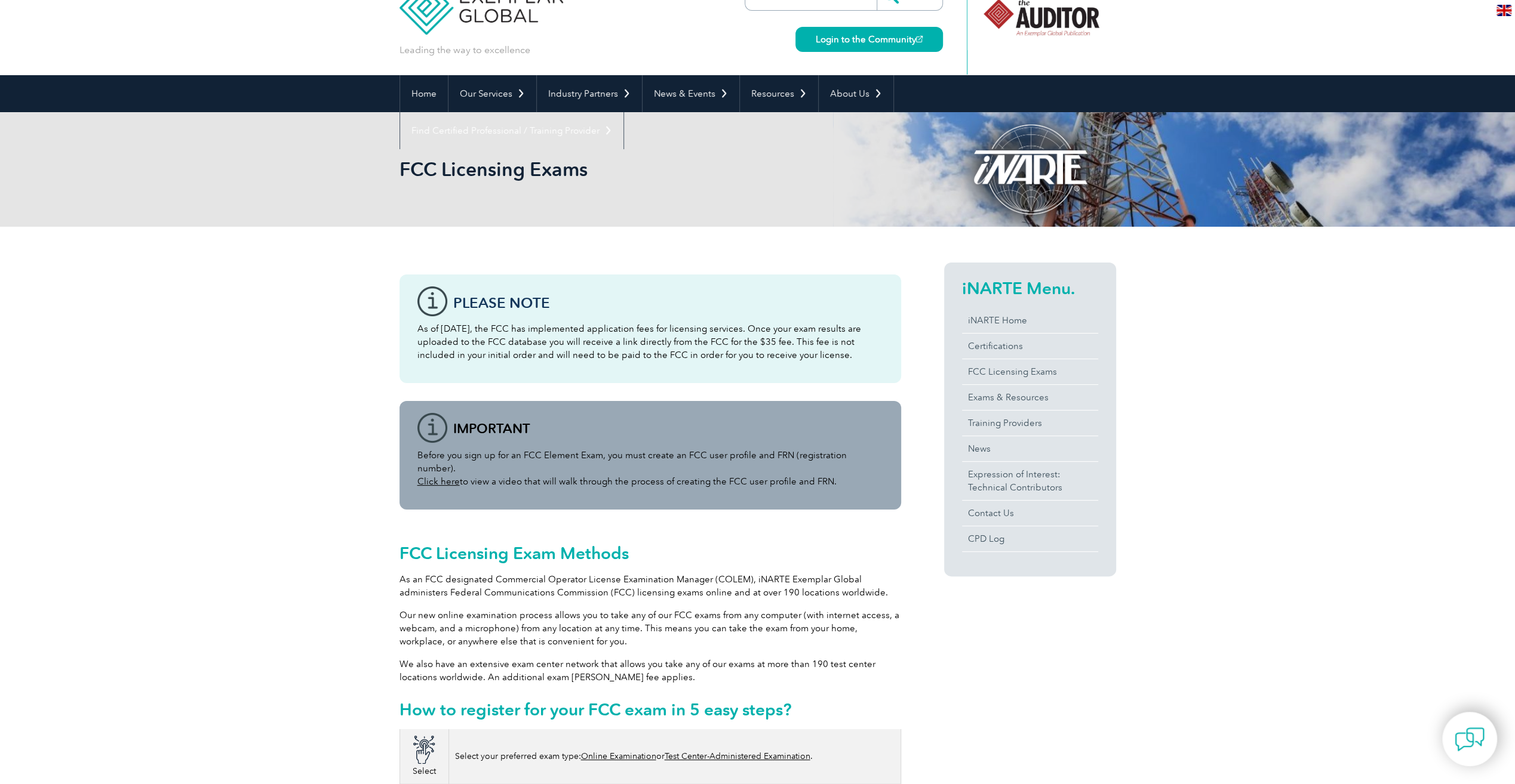
scroll to position [0, 0]
